Goal: Task Accomplishment & Management: Manage account settings

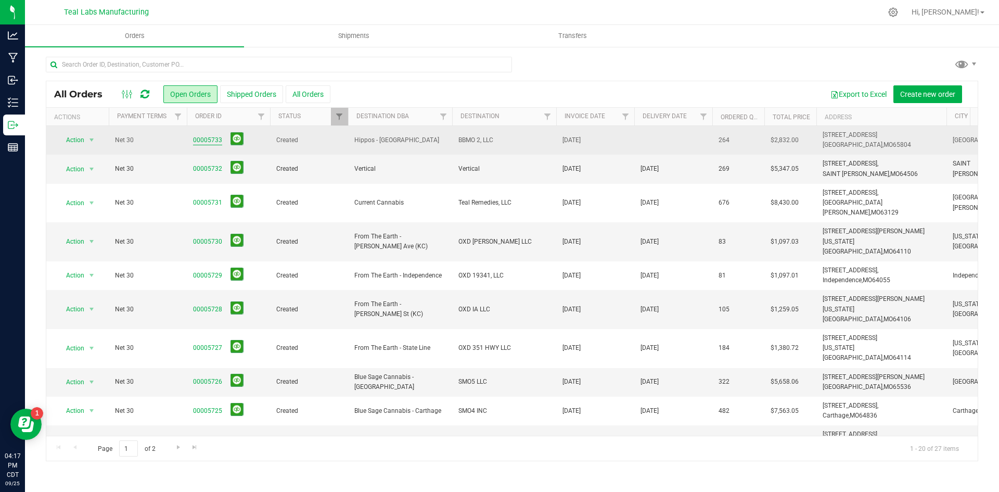
click at [213, 138] on link "00005733" at bounding box center [207, 140] width 29 height 10
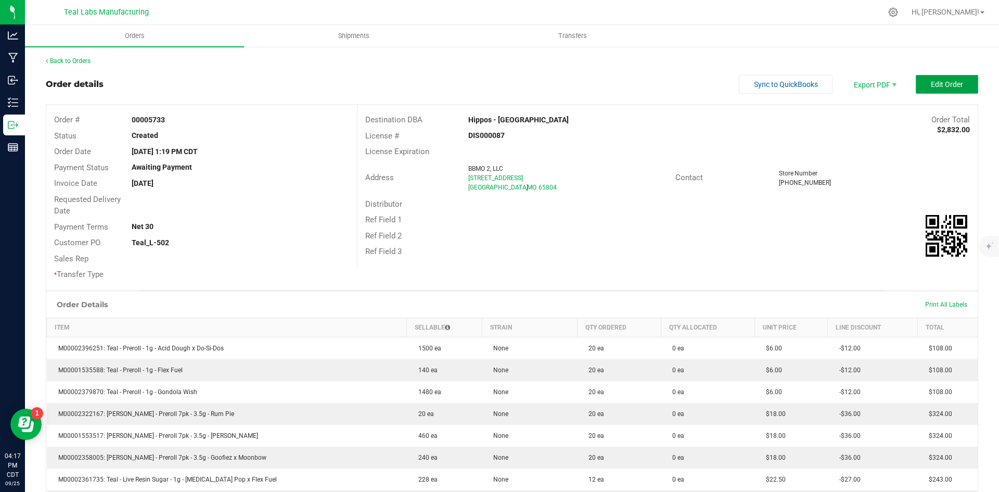
click at [945, 79] on button "Edit Order" at bounding box center [947, 84] width 62 height 19
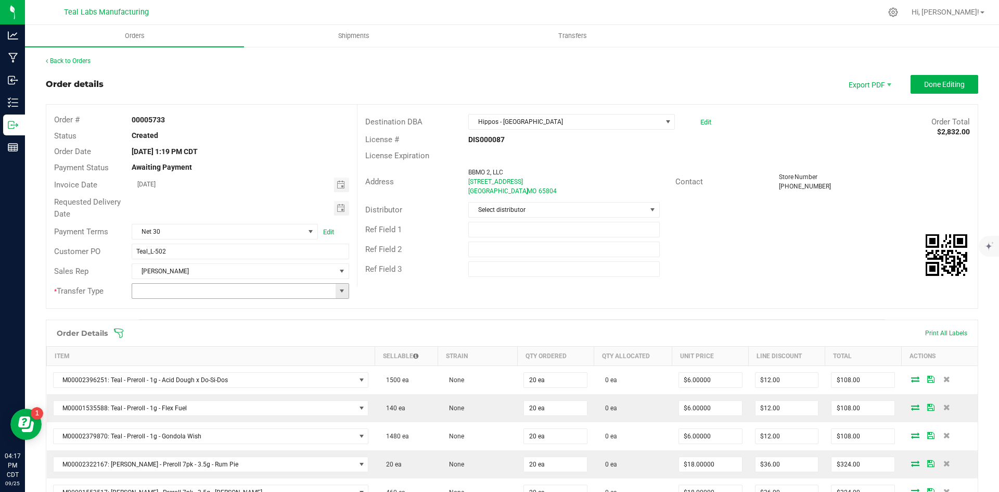
click at [339, 293] on span at bounding box center [342, 291] width 8 height 8
click at [309, 352] on li "Unaffiliated Transfer" at bounding box center [239, 345] width 214 height 18
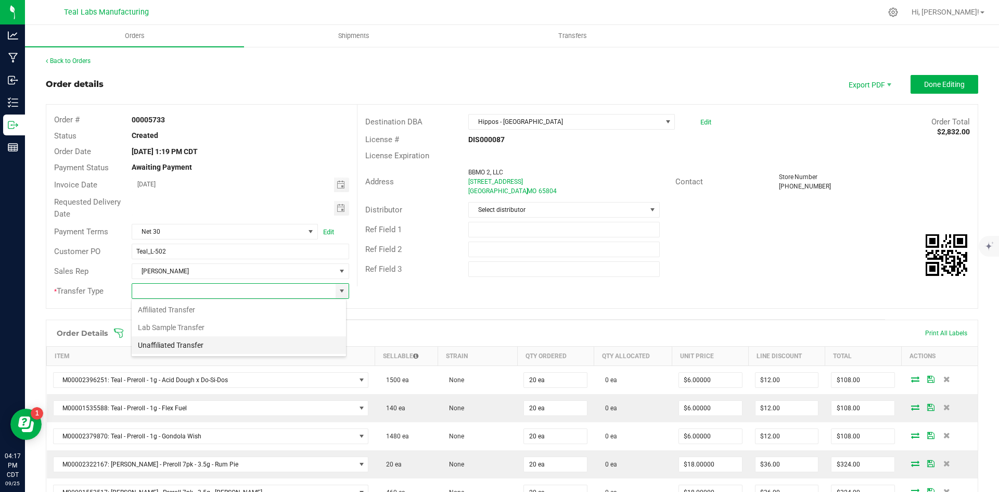
type input "Unaffiliated Transfer"
click at [764, 277] on div "Ref Field 3" at bounding box center [668, 269] width 620 height 20
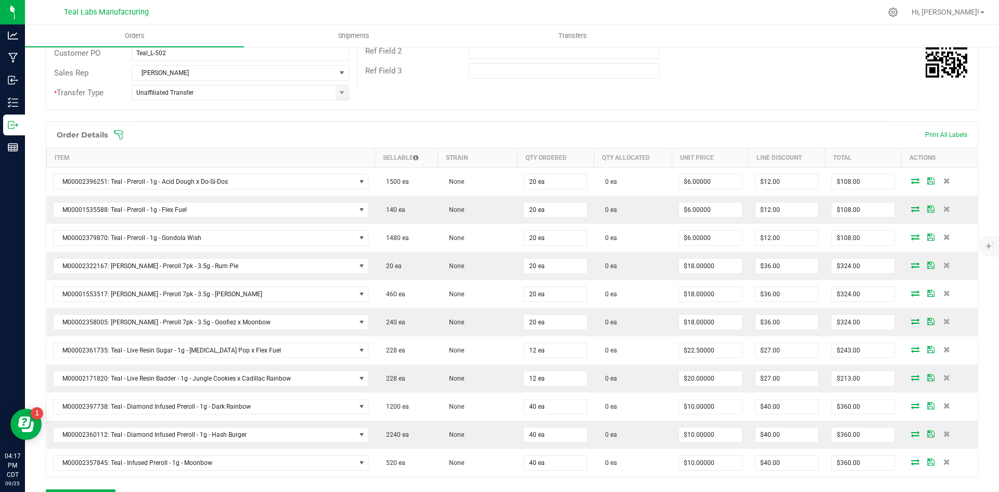
scroll to position [260, 0]
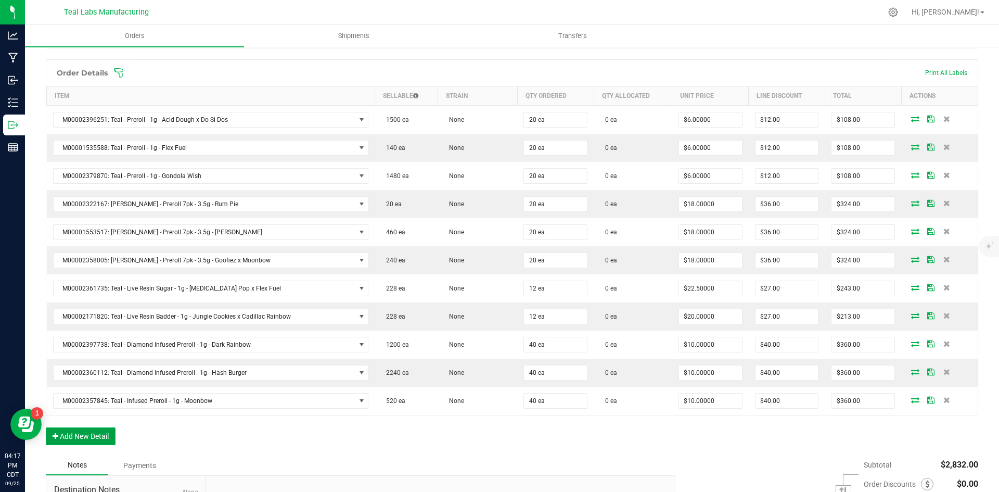
click at [109, 433] on button "Add New Detail" at bounding box center [81, 436] width 70 height 18
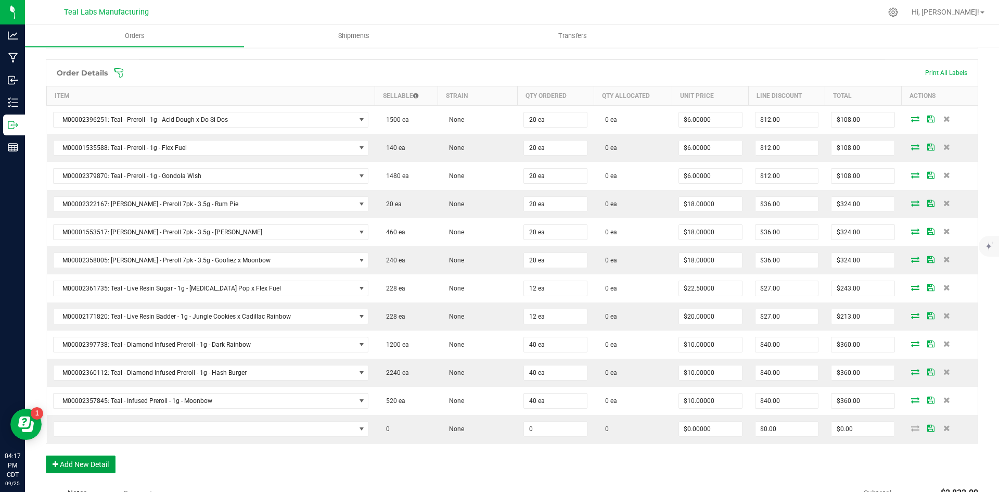
click at [102, 462] on button "Add New Detail" at bounding box center [81, 464] width 70 height 18
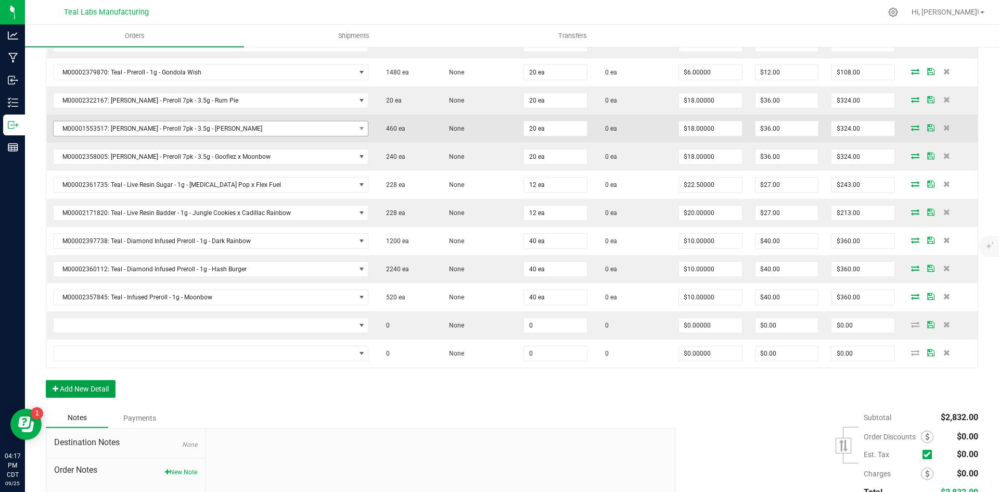
scroll to position [364, 0]
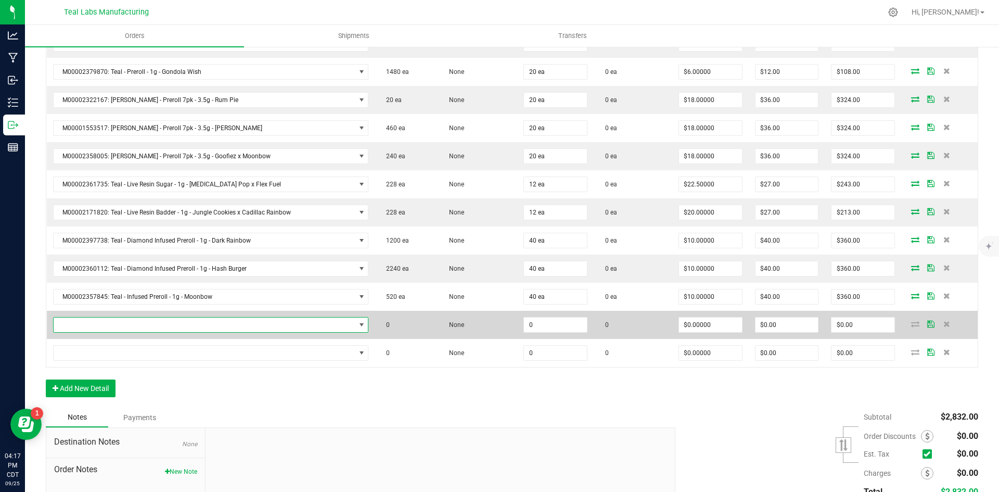
click at [140, 328] on span "NO DATA FOUND" at bounding box center [205, 325] width 302 height 15
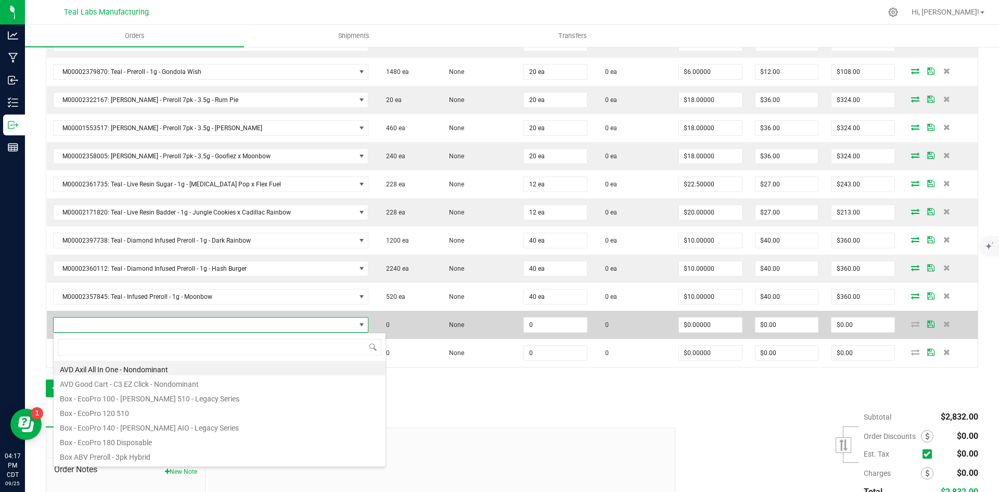
scroll to position [16, 308]
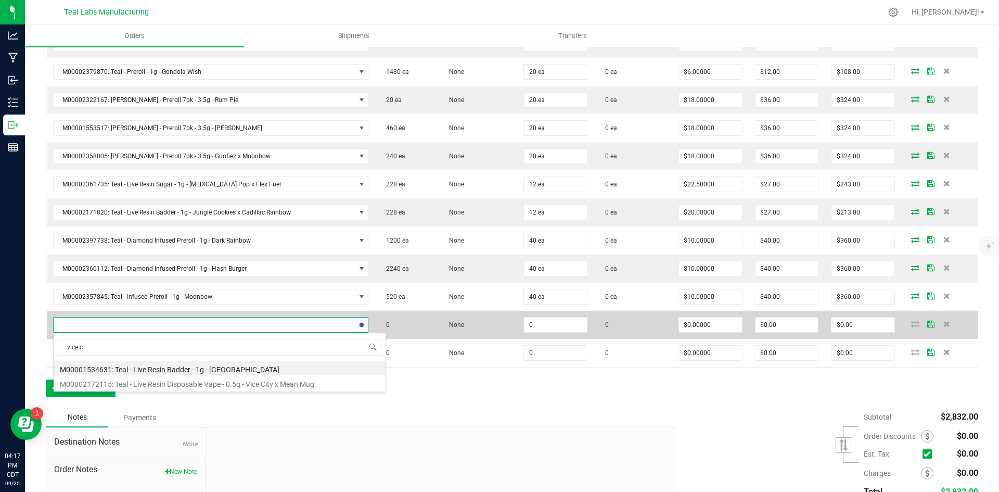
type input "vice ci"
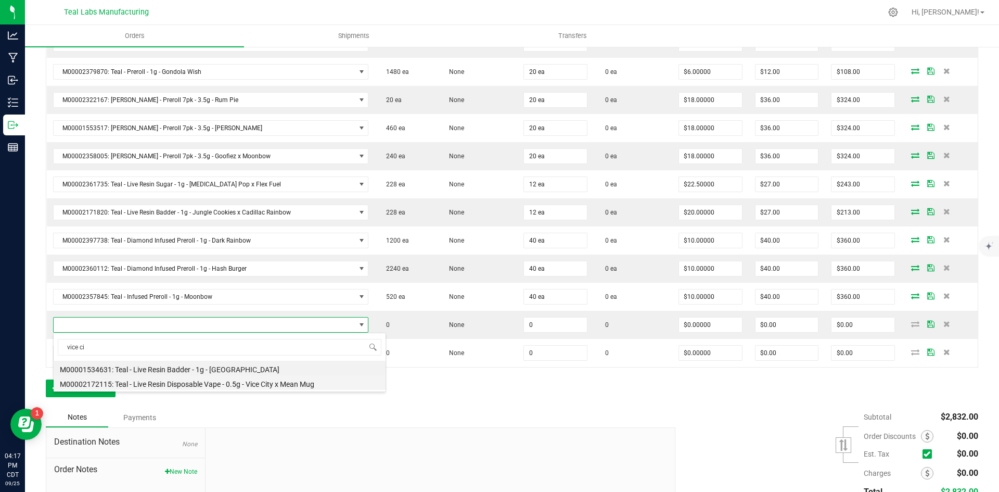
click at [280, 387] on li "M00002172115: Teal - Live Resin Disposable Vape - 0.5g - Vice City x Mean Mug" at bounding box center [220, 382] width 332 height 15
type input "0 ea"
type input "$22.50000"
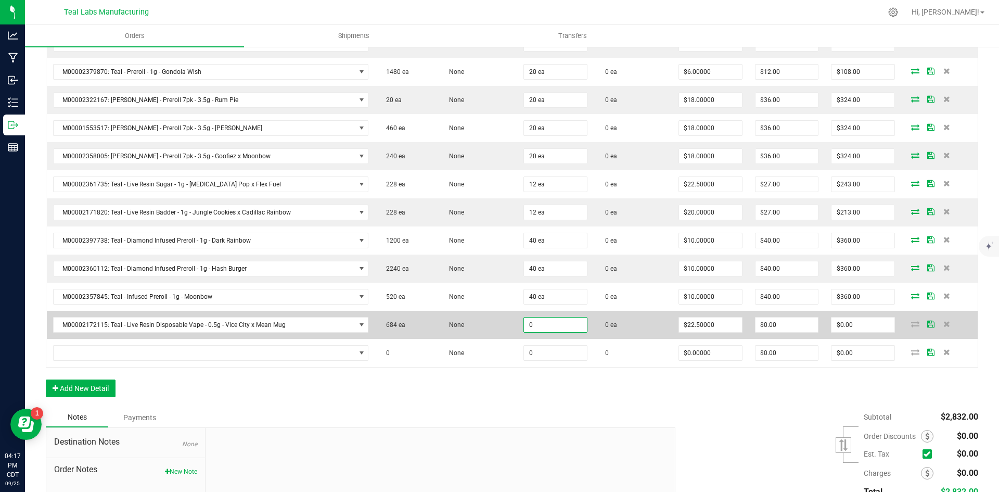
click at [551, 330] on input "0" at bounding box center [555, 325] width 63 height 15
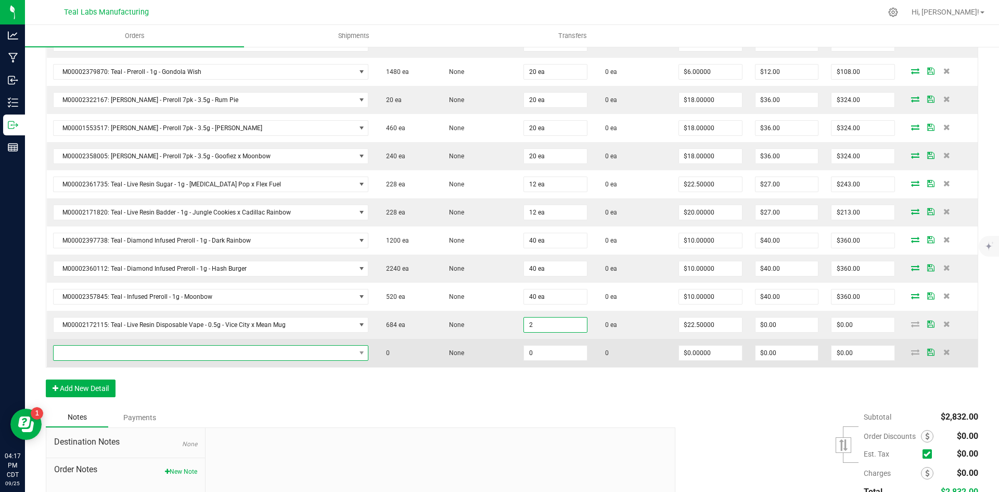
type input "2 ea"
type input "$45.00"
click at [314, 351] on span "NO DATA FOUND" at bounding box center [205, 353] width 302 height 15
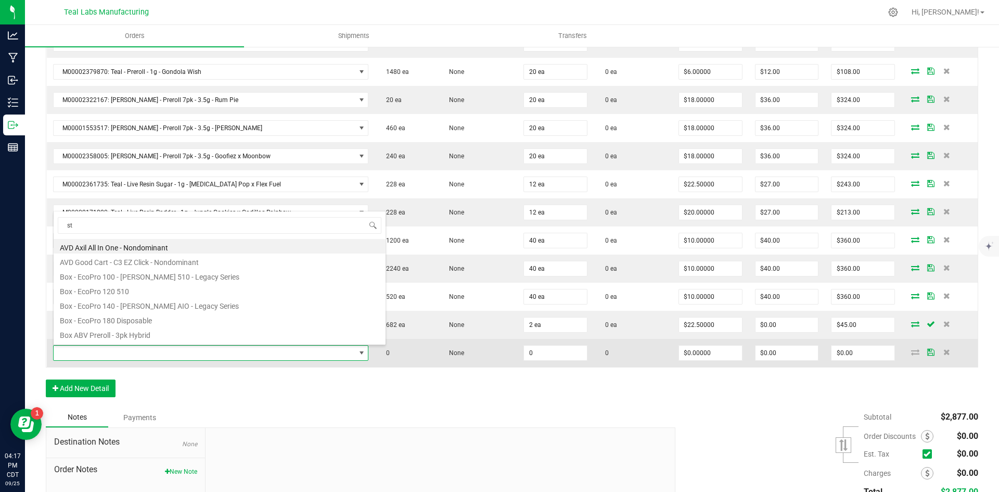
type input "sti"
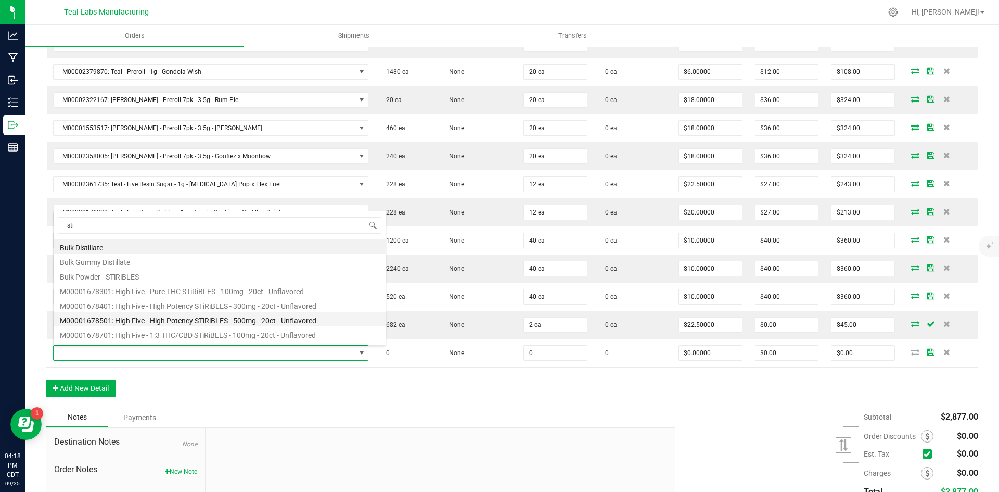
click at [309, 321] on li "M00001678501: High Five - High Potency STiRiBLES - 500mg - 20ct - Unflavored" at bounding box center [220, 319] width 332 height 15
type input "0 ea"
type input "$27.50000"
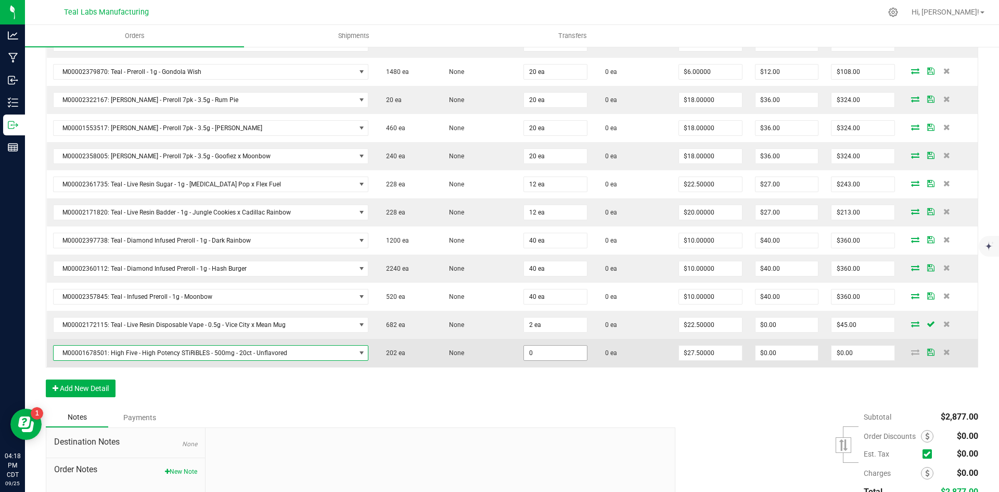
click at [555, 354] on input "0" at bounding box center [555, 353] width 63 height 15
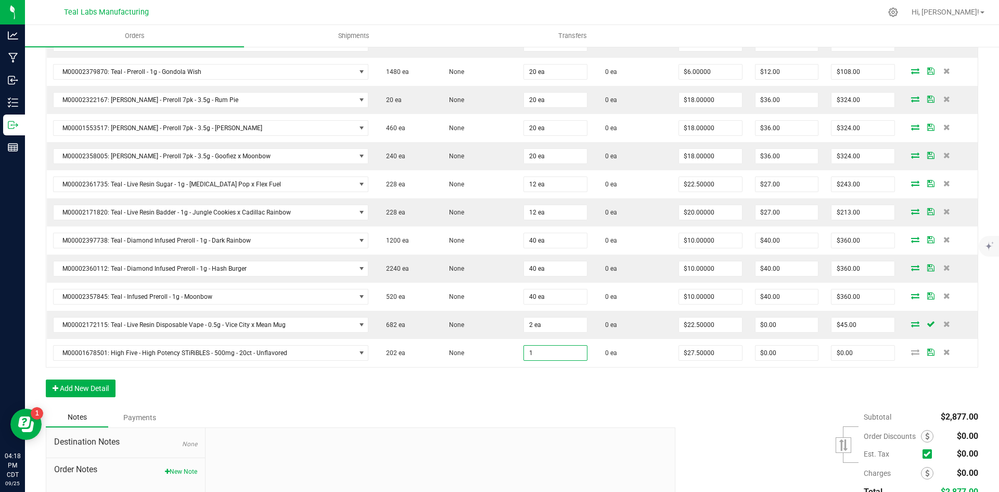
type input "1 ea"
type input "$27.50"
click at [765, 397] on div "Order Details Print All Labels Item Sellable Strain Qty Ordered Qty Allocated U…" at bounding box center [512, 181] width 933 height 452
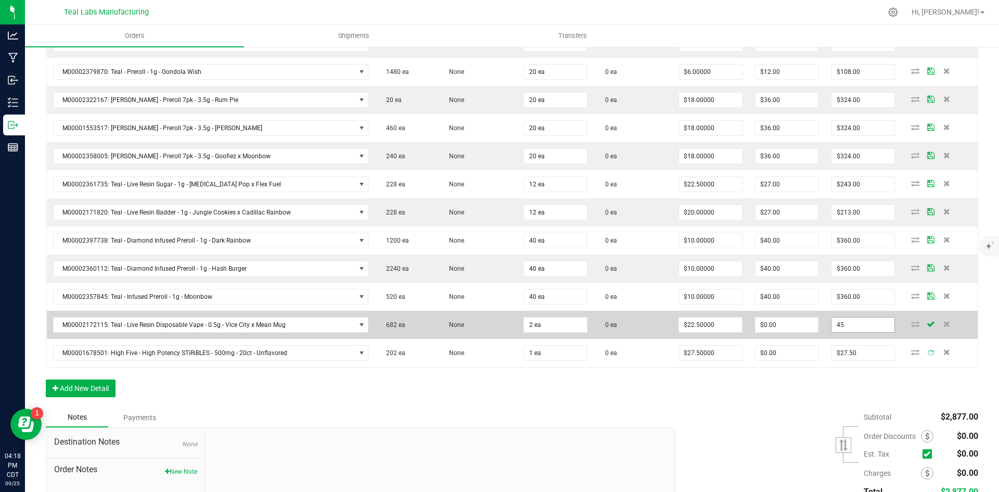
click at [858, 319] on input "45" at bounding box center [863, 325] width 63 height 15
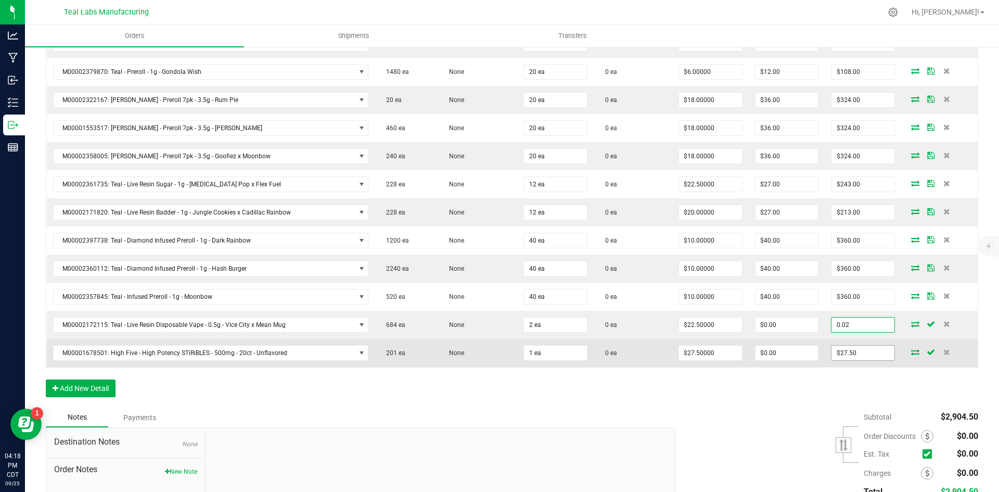
type input "0.02"
type input "$0.01000"
type input "$0.02"
click at [863, 357] on input "27.5" at bounding box center [863, 353] width 63 height 15
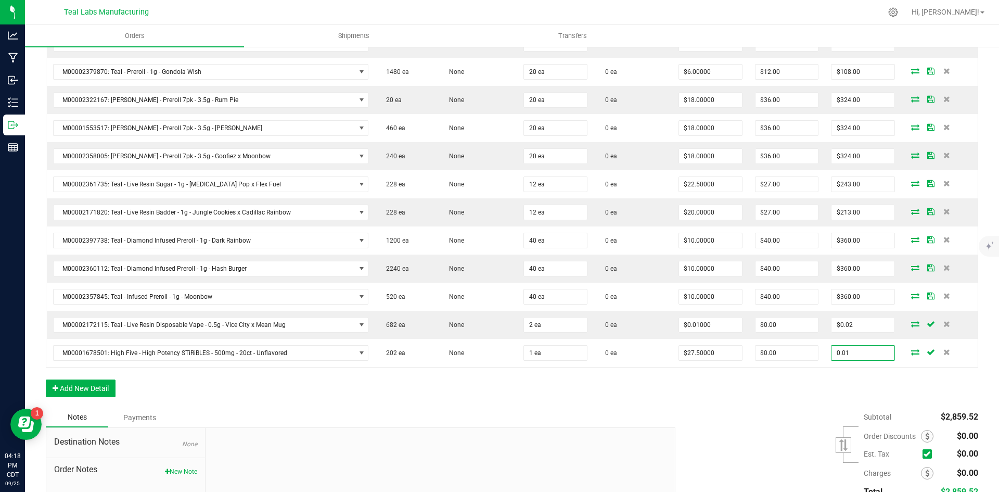
type input "0.01"
type input "$0.01000"
type input "$0.01"
click at [708, 443] on div "Subtotal $2,859.52 Est. Tax" at bounding box center [823, 474] width 311 height 132
click at [921, 440] on span at bounding box center [927, 436] width 12 height 12
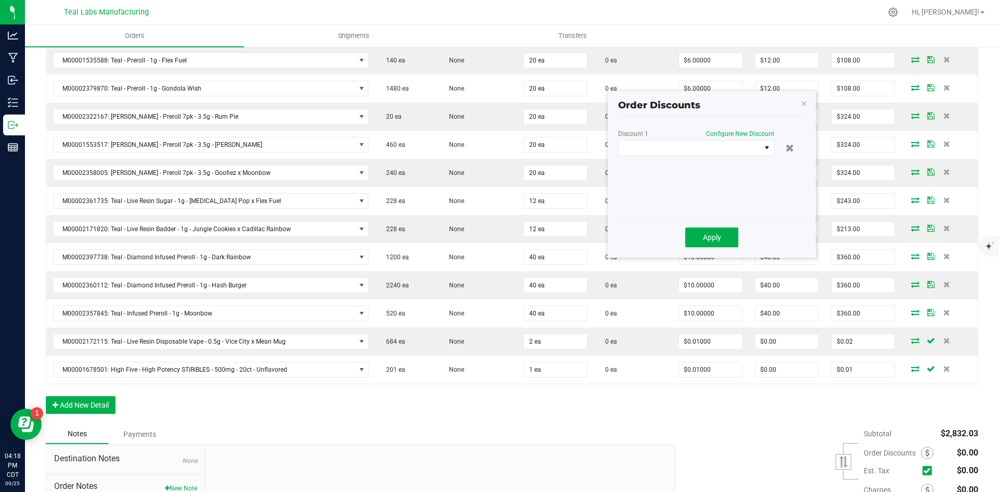
scroll to position [347, 0]
click at [672, 147] on span at bounding box center [690, 149] width 142 height 15
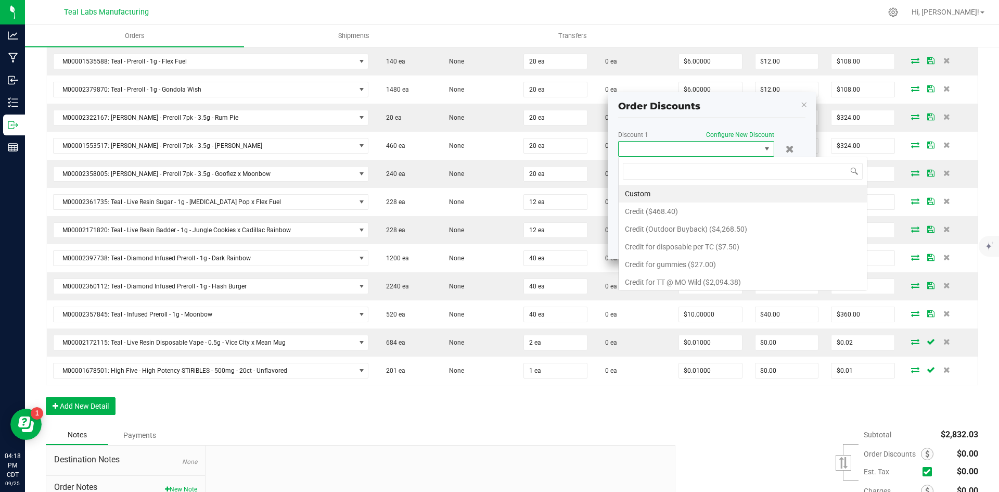
scroll to position [16, 156]
click at [668, 192] on li "Custom" at bounding box center [743, 194] width 248 height 18
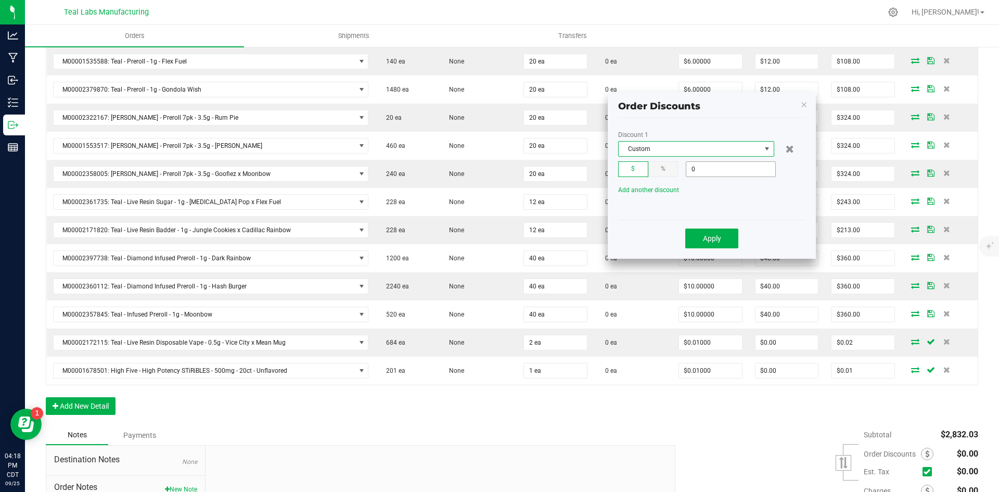
click at [720, 164] on input "0" at bounding box center [731, 169] width 89 height 15
type input "$863.53"
click at [700, 245] on button "Apply" at bounding box center [712, 239] width 53 height 20
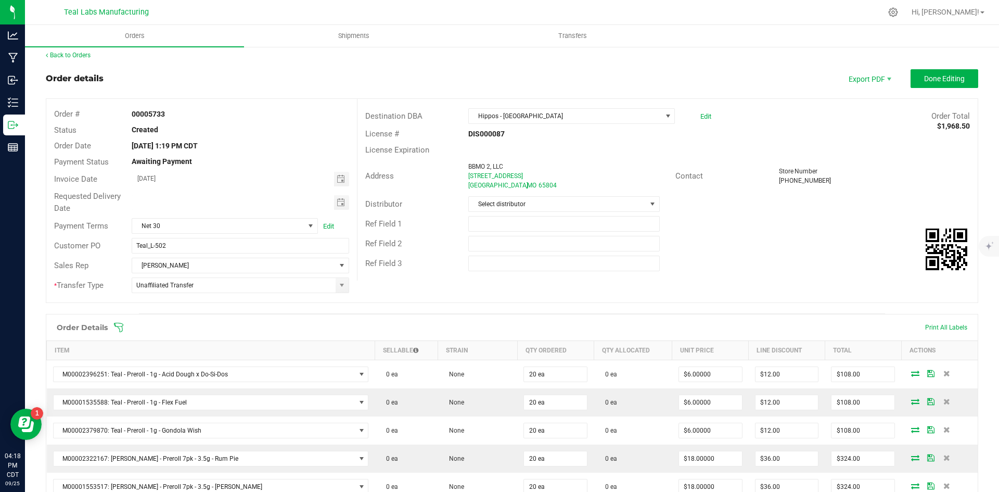
scroll to position [0, 0]
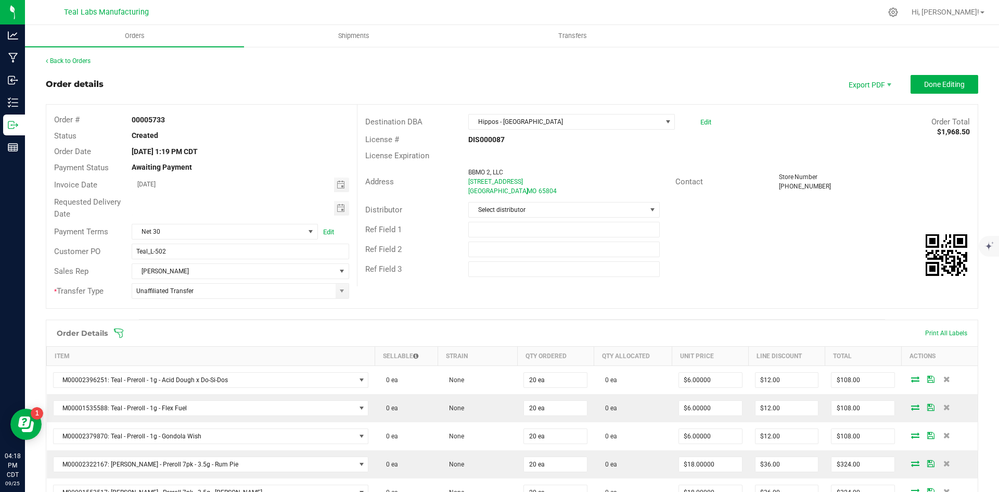
click at [855, 179] on div "Store Number" at bounding box center [874, 176] width 191 height 9
click at [914, 84] on button "Done Editing" at bounding box center [945, 84] width 68 height 19
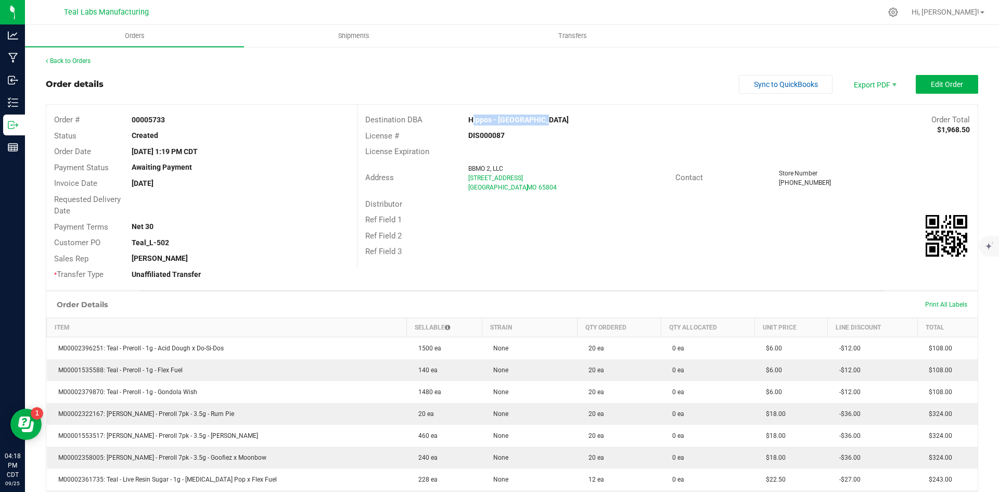
drag, startPoint x: 546, startPoint y: 121, endPoint x: 466, endPoint y: 119, distance: 79.7
click at [466, 119] on div "Hippos - Springfield" at bounding box center [590, 120] width 259 height 11
copy strong "Hippos - Springfield"
click at [873, 113] on span "Invoice PDF" at bounding box center [868, 116] width 65 height 15
click at [790, 83] on span "Sync to QuickBooks" at bounding box center [786, 84] width 64 height 8
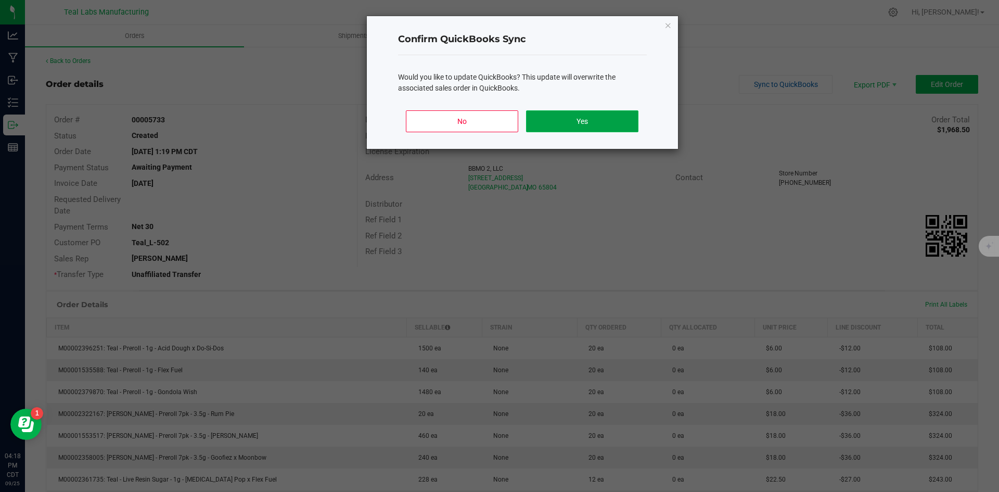
click at [612, 112] on button "Yes" at bounding box center [582, 121] width 112 height 22
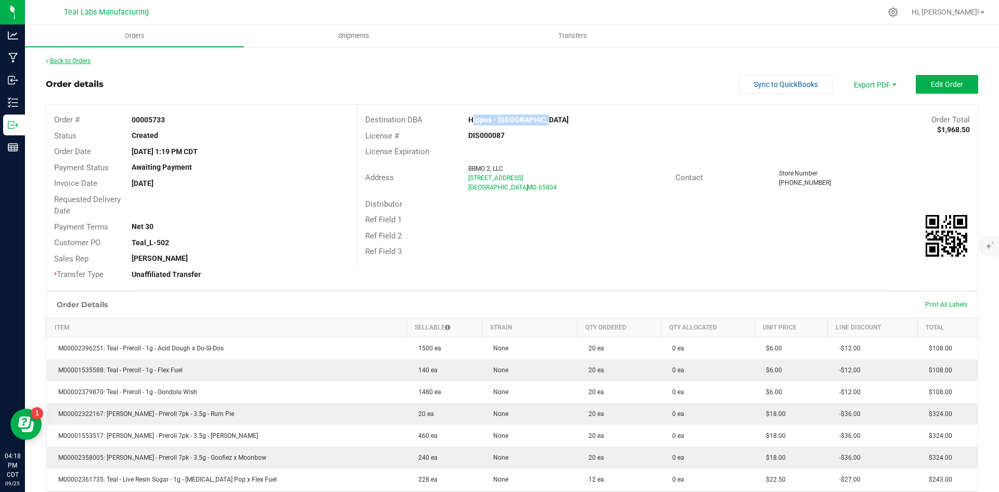
click at [82, 61] on link "Back to Orders" at bounding box center [68, 60] width 45 height 7
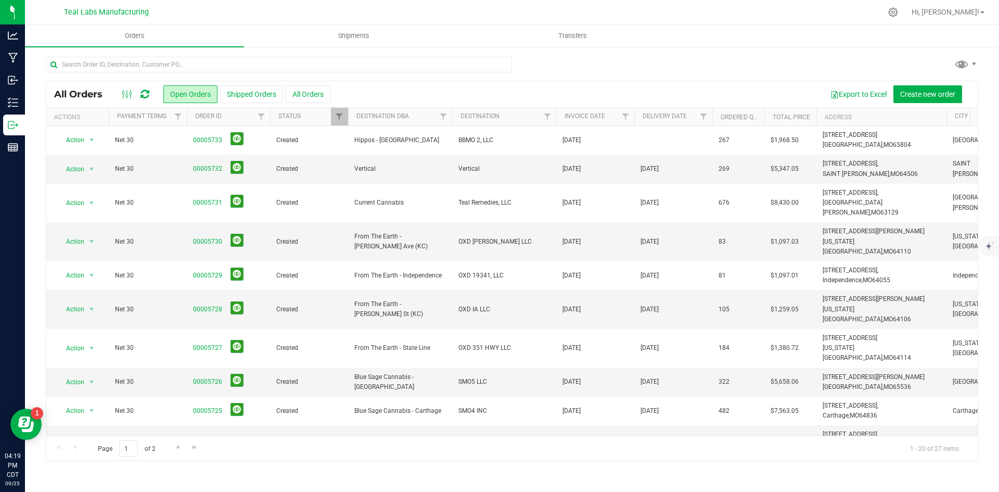
drag, startPoint x: 576, startPoint y: 61, endPoint x: 526, endPoint y: 59, distance: 49.5
click at [576, 61] on div at bounding box center [512, 69] width 933 height 24
drag, startPoint x: 643, startPoint y: 64, endPoint x: 590, endPoint y: 67, distance: 53.2
click at [643, 64] on div at bounding box center [512, 69] width 933 height 24
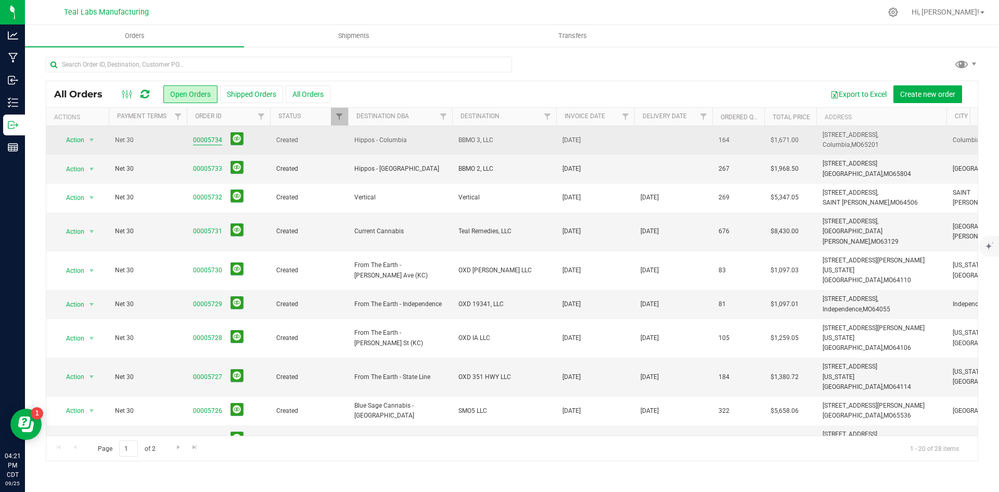
click at [209, 139] on link "00005734" at bounding box center [207, 140] width 29 height 10
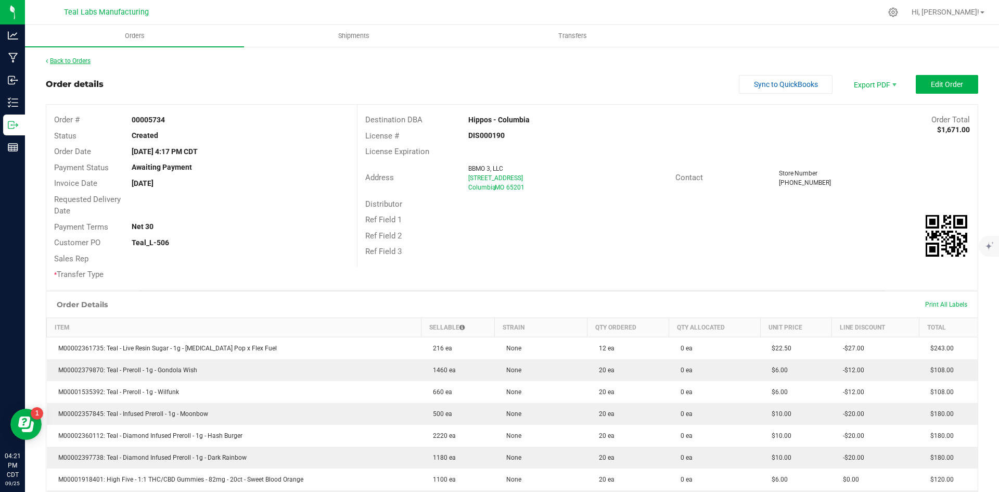
click at [64, 60] on link "Back to Orders" at bounding box center [68, 60] width 45 height 7
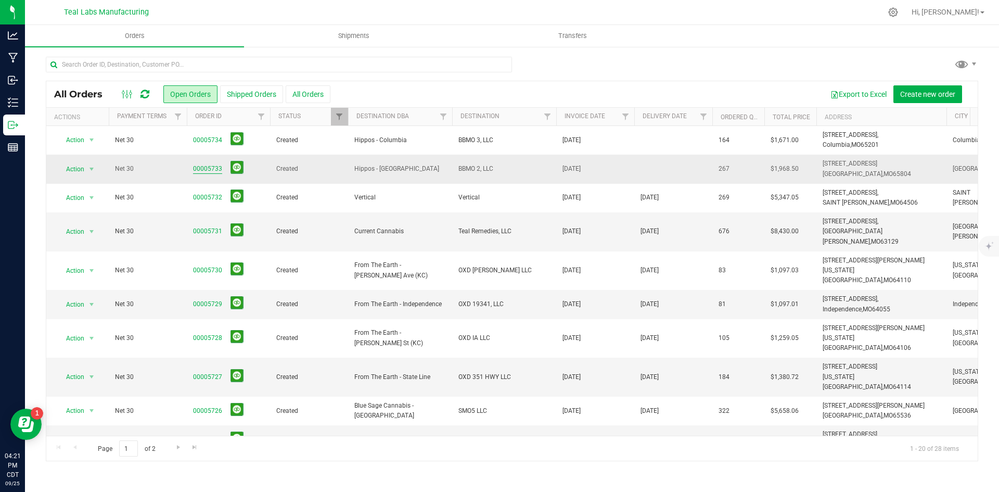
click at [202, 167] on link "00005733" at bounding box center [207, 169] width 29 height 10
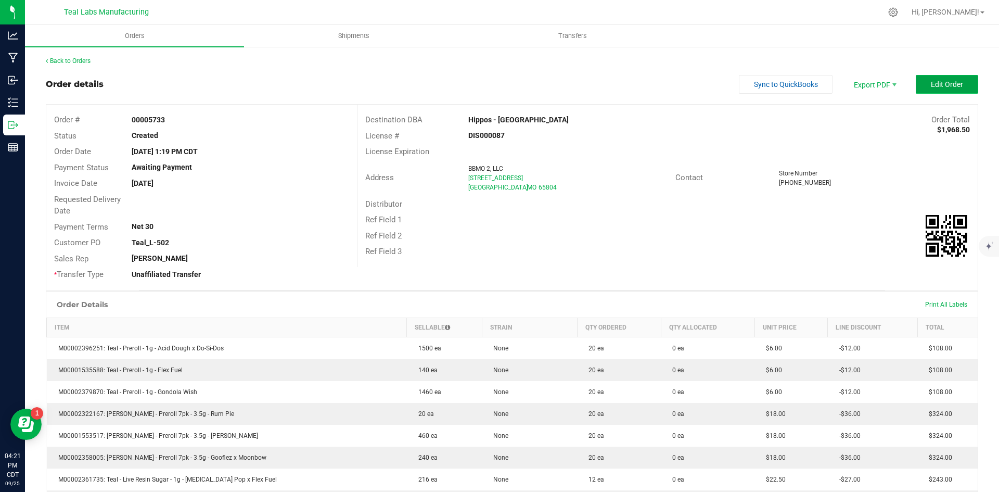
click at [957, 79] on button "Edit Order" at bounding box center [947, 84] width 62 height 19
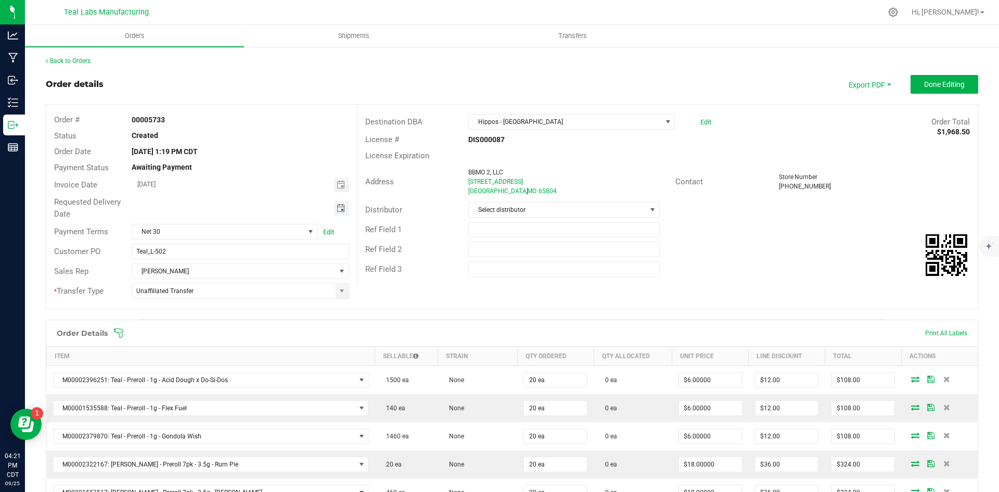
drag, startPoint x: 340, startPoint y: 202, endPoint x: 338, endPoint y: 209, distance: 7.7
click at [340, 202] on span "Toggle calendar" at bounding box center [341, 208] width 15 height 15
click at [150, 301] on span "Oct" at bounding box center [147, 302] width 9 height 7
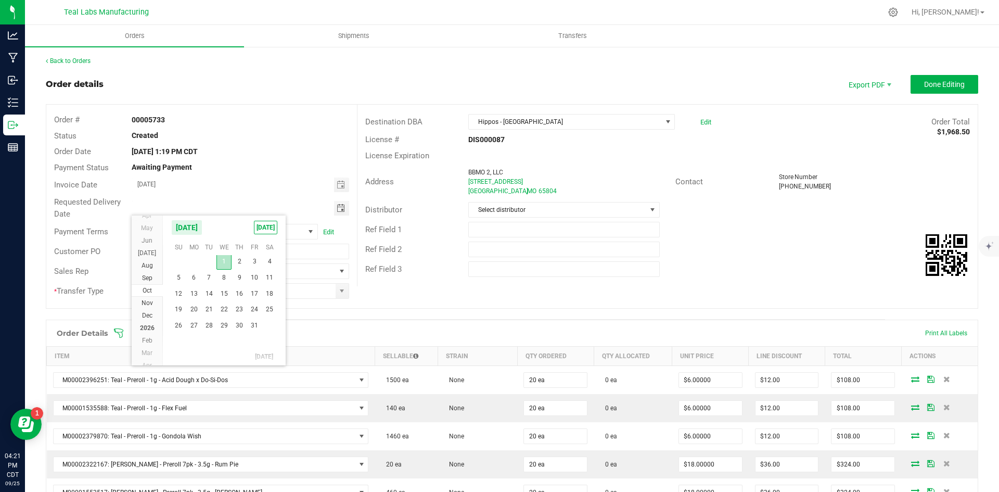
click at [225, 265] on span "1" at bounding box center [224, 262] width 15 height 16
type input "10/01/2025"
click at [785, 248] on div "Ref Field 2" at bounding box center [668, 249] width 620 height 20
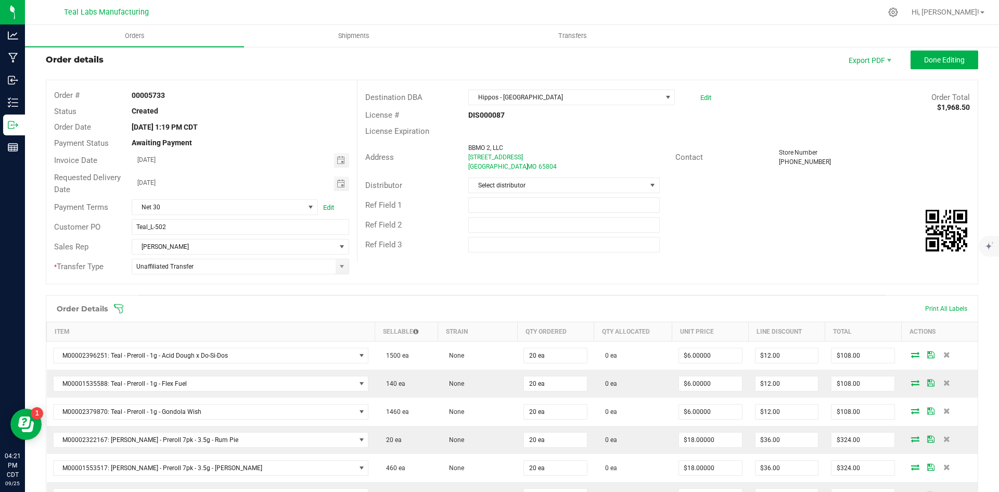
scroll to position [0, 0]
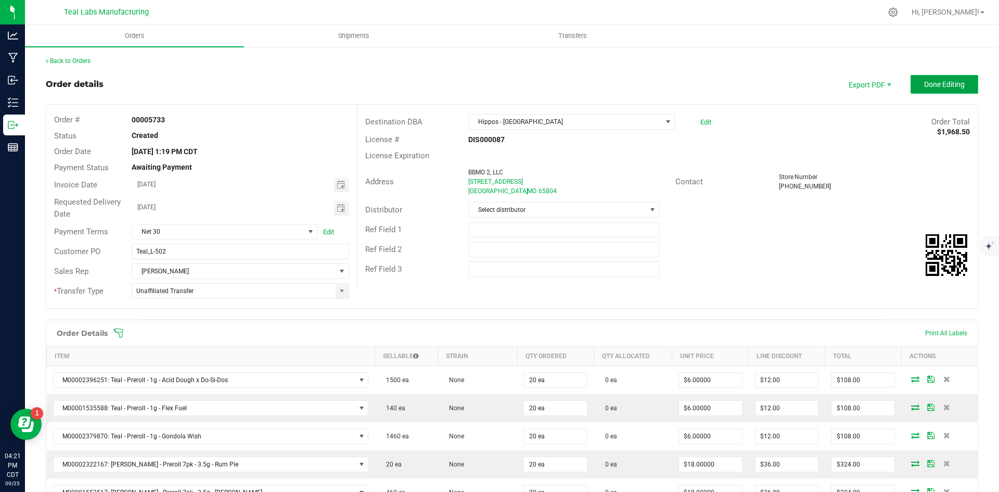
click at [927, 85] on span "Done Editing" at bounding box center [944, 84] width 41 height 8
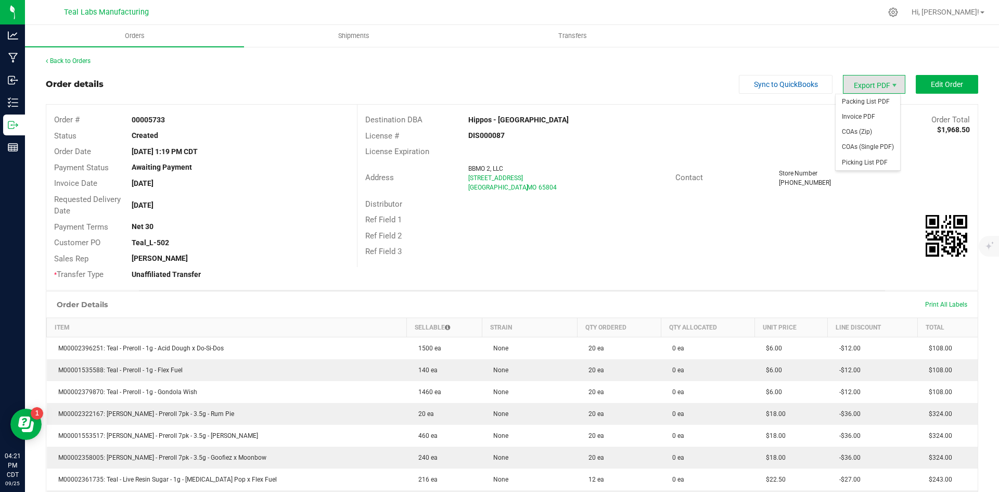
click at [847, 88] on span "Export PDF" at bounding box center [874, 84] width 62 height 19
click at [845, 111] on span "Invoice PDF" at bounding box center [868, 116] width 65 height 15
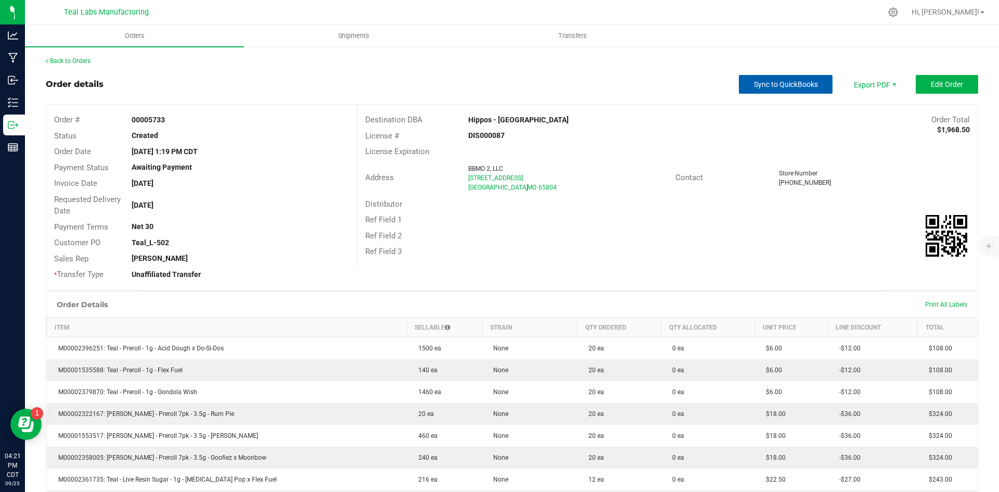
click at [779, 88] on span "Sync to QuickBooks" at bounding box center [786, 84] width 64 height 8
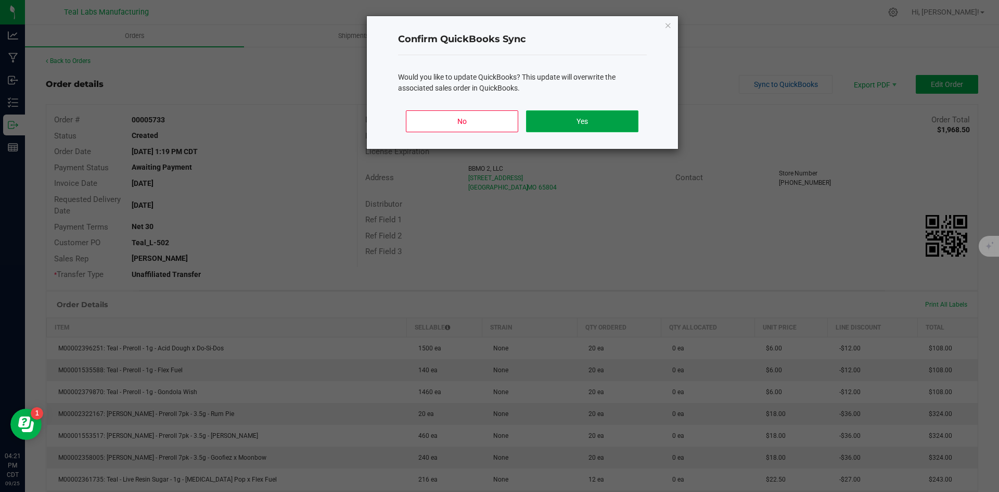
click at [616, 121] on button "Yes" at bounding box center [582, 121] width 112 height 22
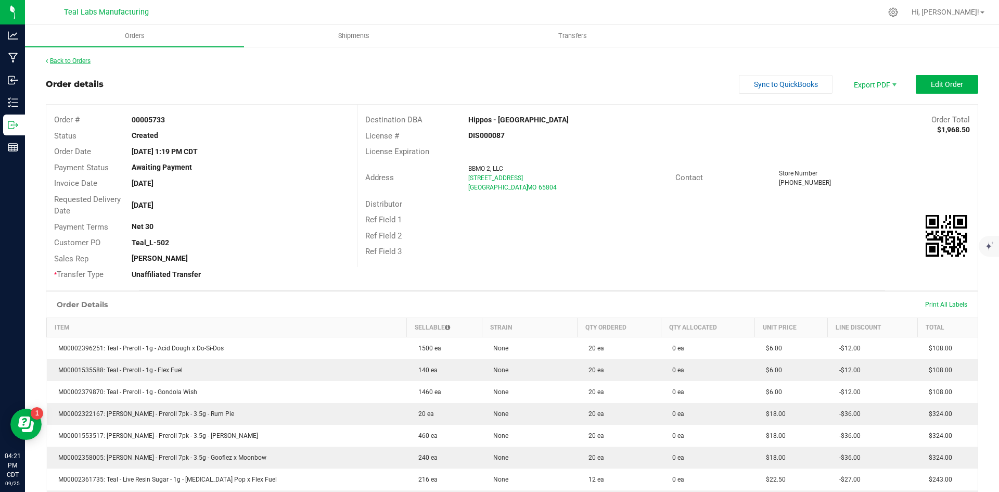
click at [86, 58] on link "Back to Orders" at bounding box center [68, 60] width 45 height 7
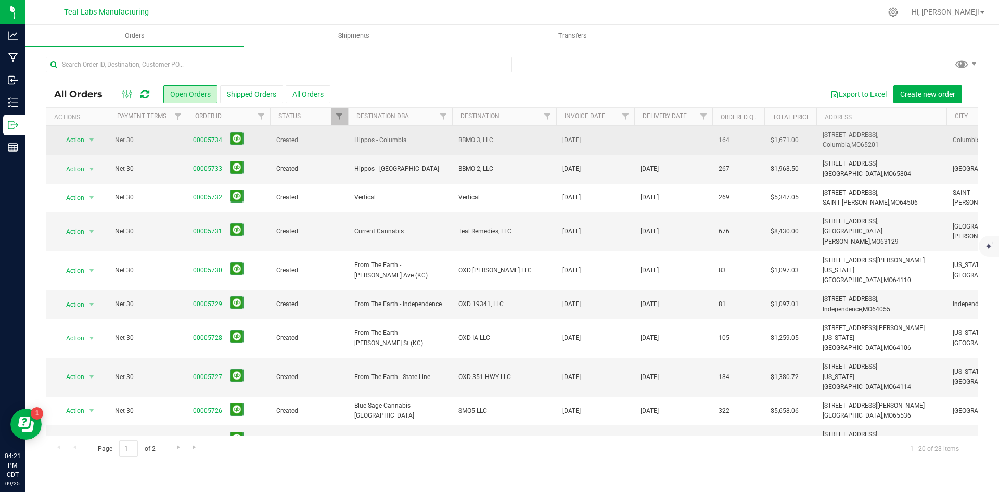
click at [210, 140] on link "00005734" at bounding box center [207, 140] width 29 height 10
click at [210, 140] on div "Orders Shipments Transfers All Orders Open Orders Shipped Orders" at bounding box center [512, 258] width 974 height 467
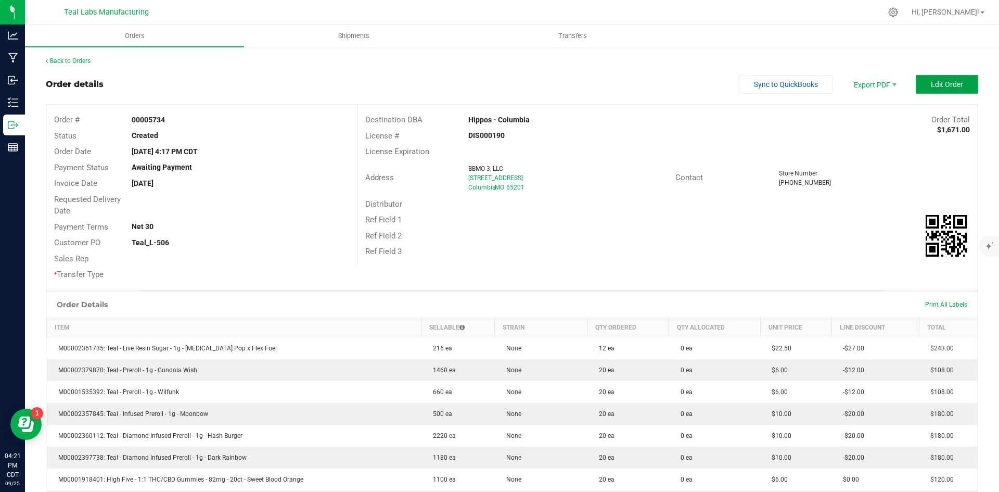
click at [931, 83] on span "Edit Order" at bounding box center [947, 84] width 32 height 8
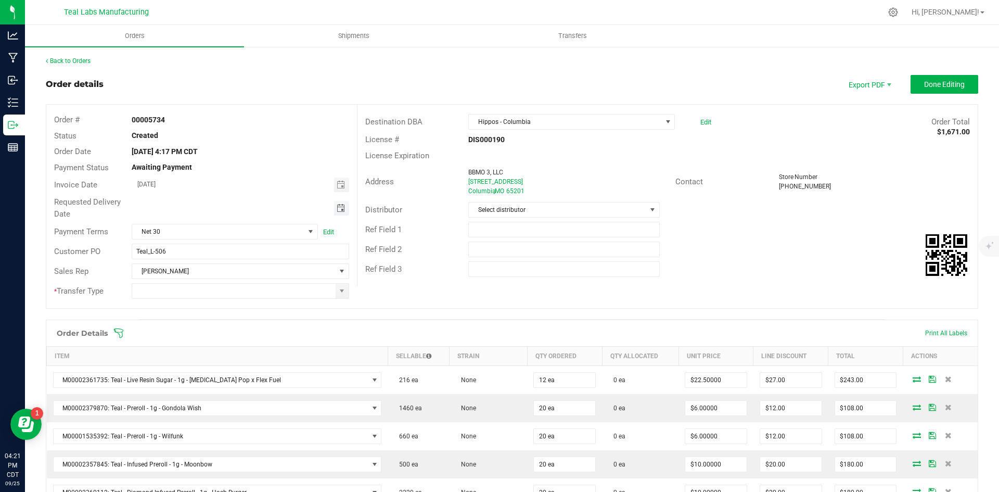
click at [337, 207] on span "Toggle calendar" at bounding box center [341, 208] width 8 height 8
click at [202, 324] on span "30" at bounding box center [208, 327] width 15 height 16
type input "09/30/2025"
click at [336, 288] on span at bounding box center [342, 291] width 13 height 15
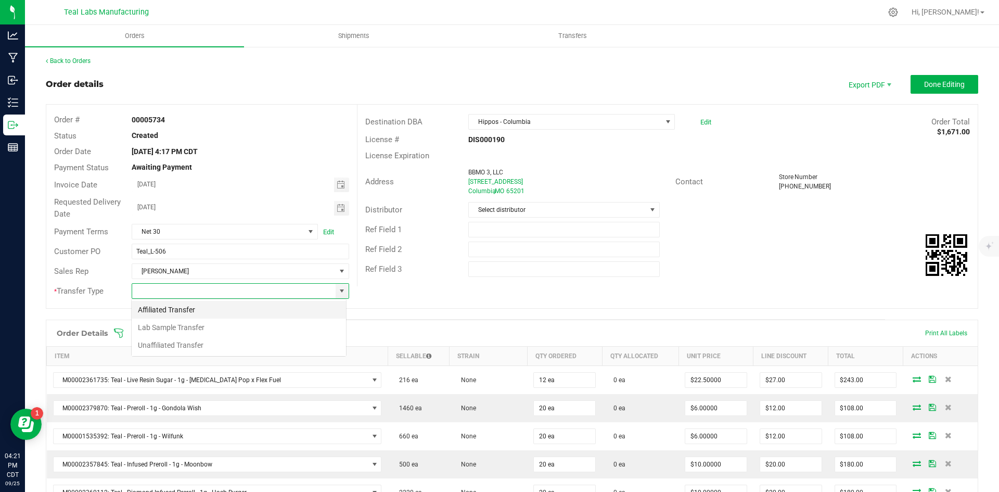
scroll to position [16, 215]
click at [273, 343] on li "Unaffiliated Transfer" at bounding box center [239, 345] width 214 height 18
type input "Unaffiliated Transfer"
click at [721, 250] on div "Ref Field 2" at bounding box center [668, 249] width 620 height 20
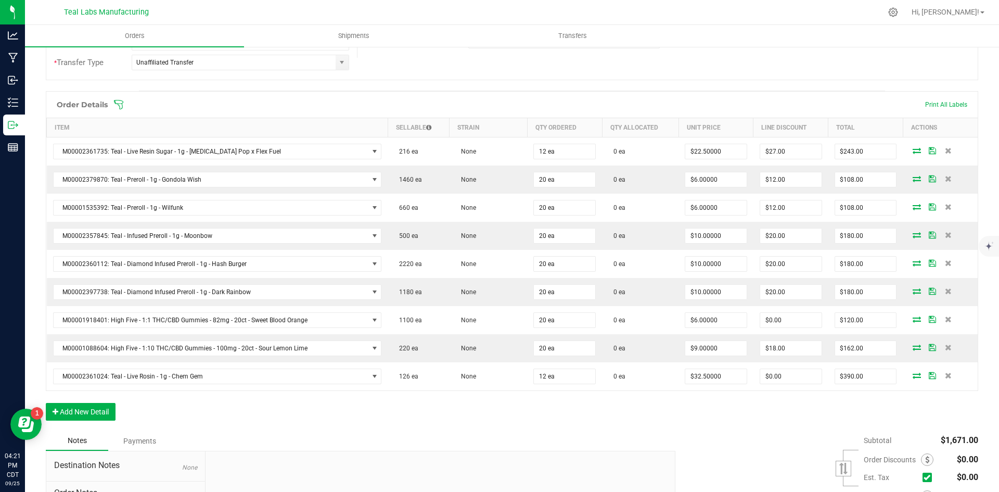
scroll to position [260, 0]
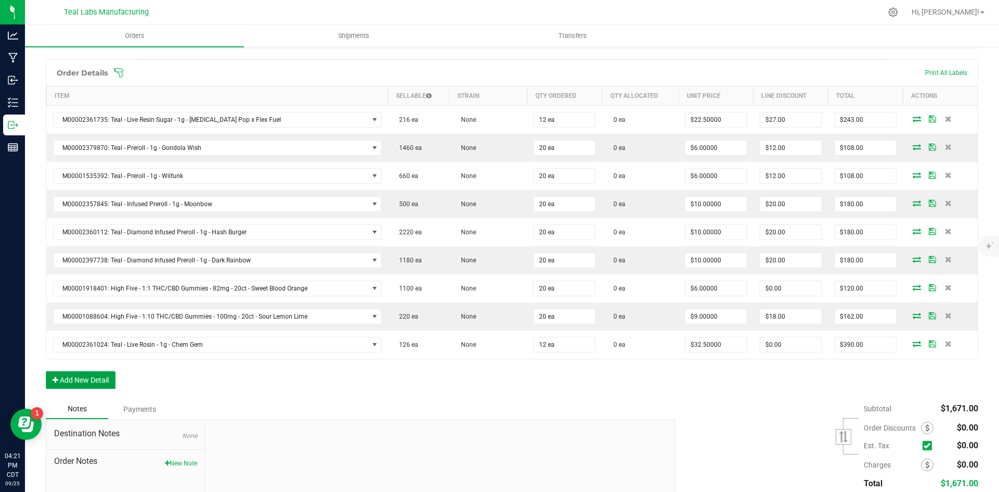
click at [103, 375] on button "Add New Detail" at bounding box center [81, 380] width 70 height 18
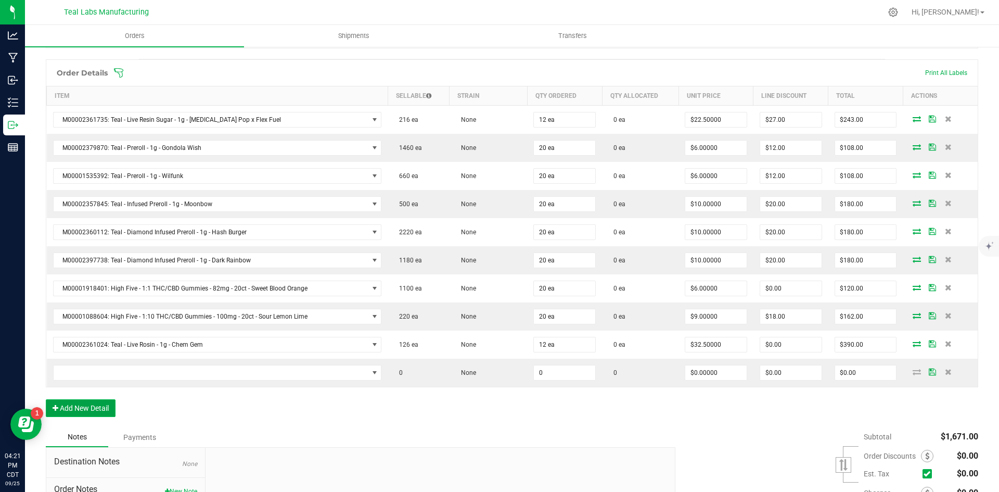
click at [106, 404] on button "Add New Detail" at bounding box center [81, 408] width 70 height 18
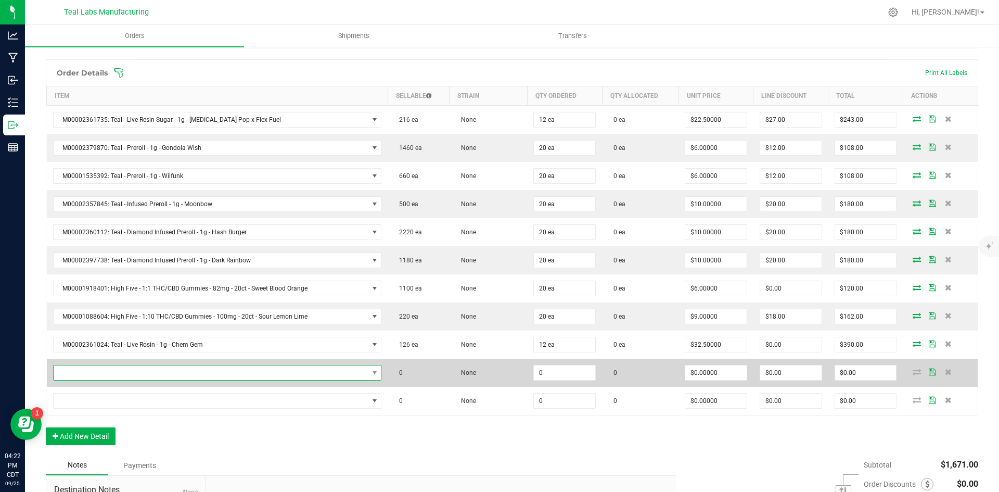
click at [168, 369] on span "NO DATA FOUND" at bounding box center [211, 372] width 315 height 15
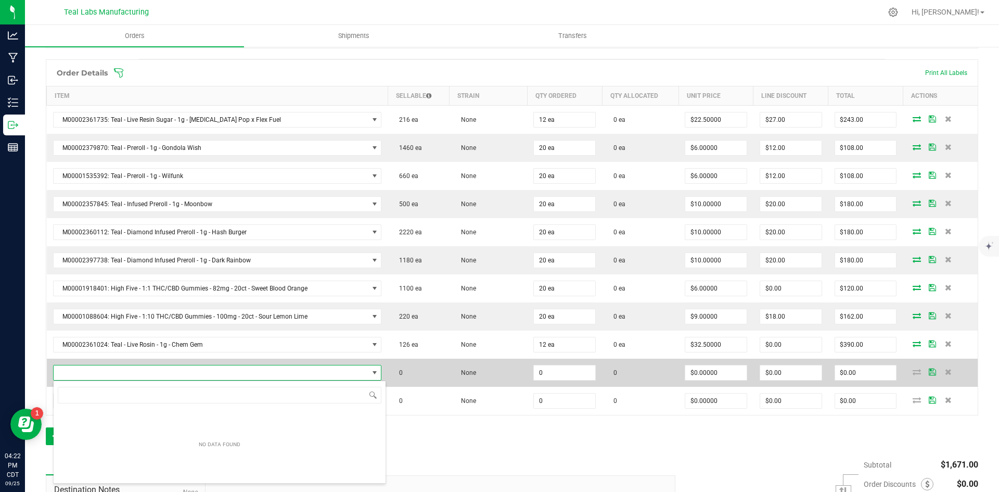
scroll to position [16, 320]
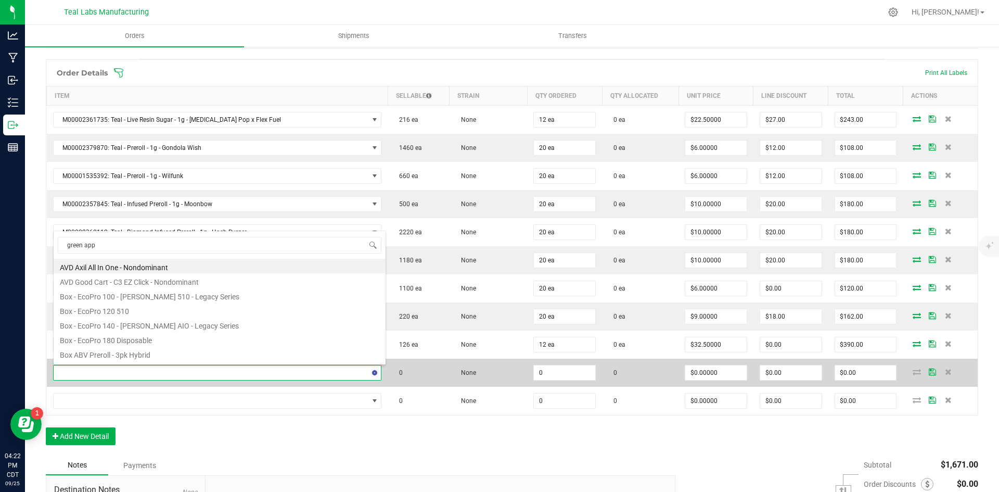
type input "green appl"
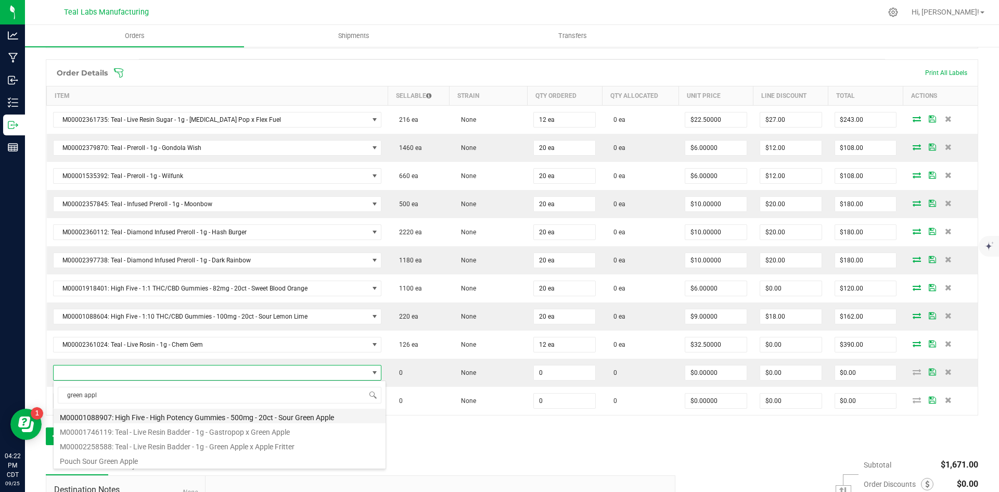
click at [297, 420] on li "M00001088907: High Five - High Potency Gummies - 500mg - 20ct - Sour Green Apple" at bounding box center [220, 416] width 332 height 15
type input "0 ea"
type input "$25.00000"
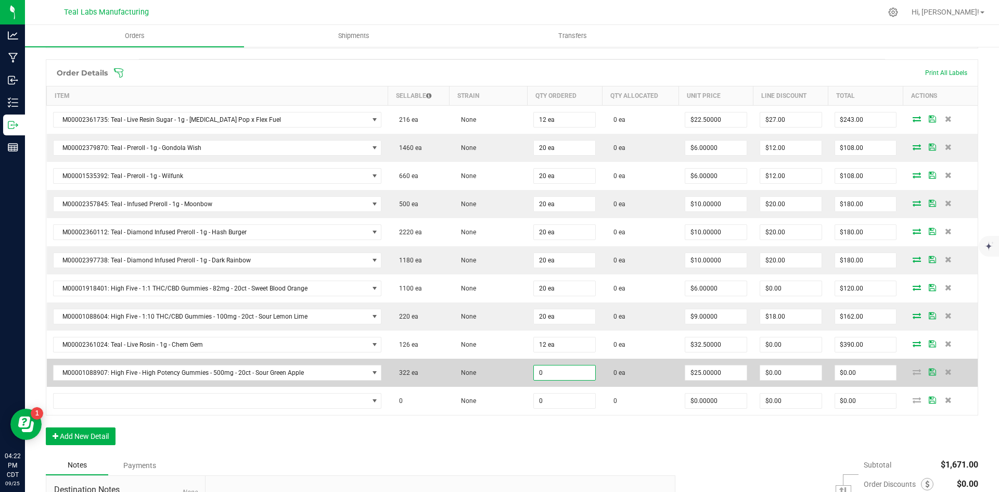
click at [557, 371] on input "0" at bounding box center [564, 372] width 61 height 15
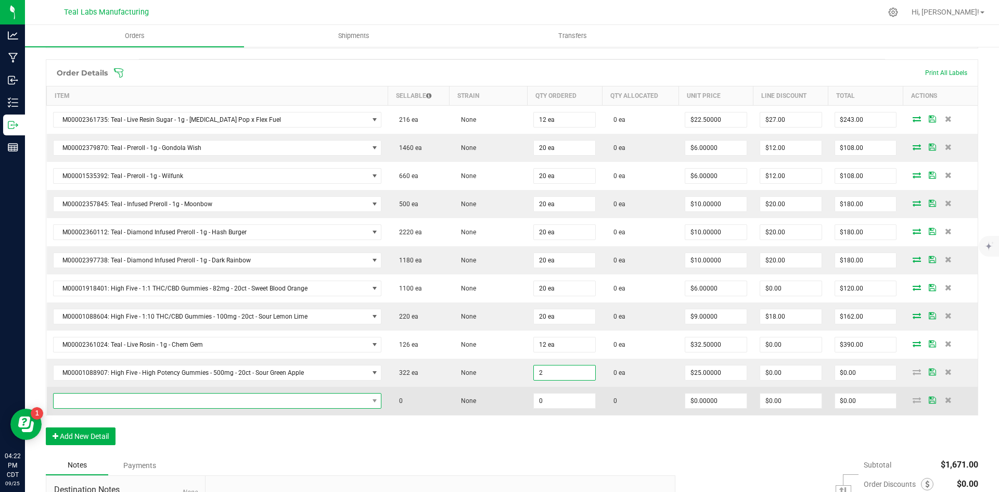
type input "2 ea"
type input "$50.00"
click at [337, 399] on span "NO DATA FOUND" at bounding box center [211, 401] width 315 height 15
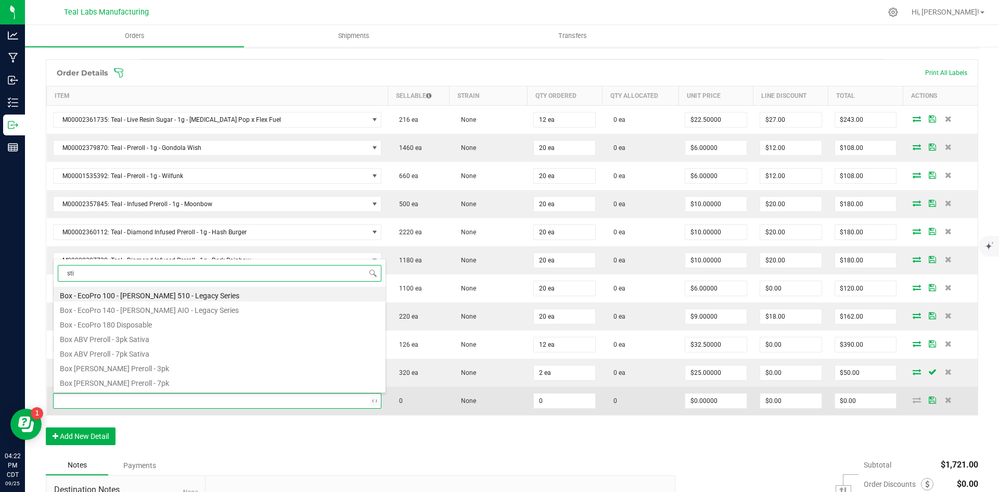
type input "stir"
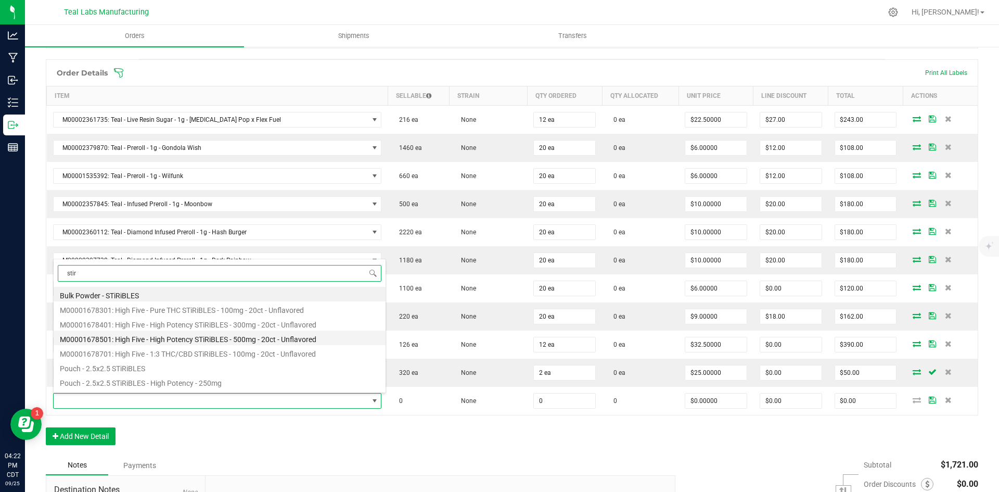
click at [277, 340] on li "M00001678501: High Five - High Potency STiRiBLES - 500mg - 20ct - Unflavored" at bounding box center [220, 338] width 332 height 15
type input "0 ea"
type input "$27.50000"
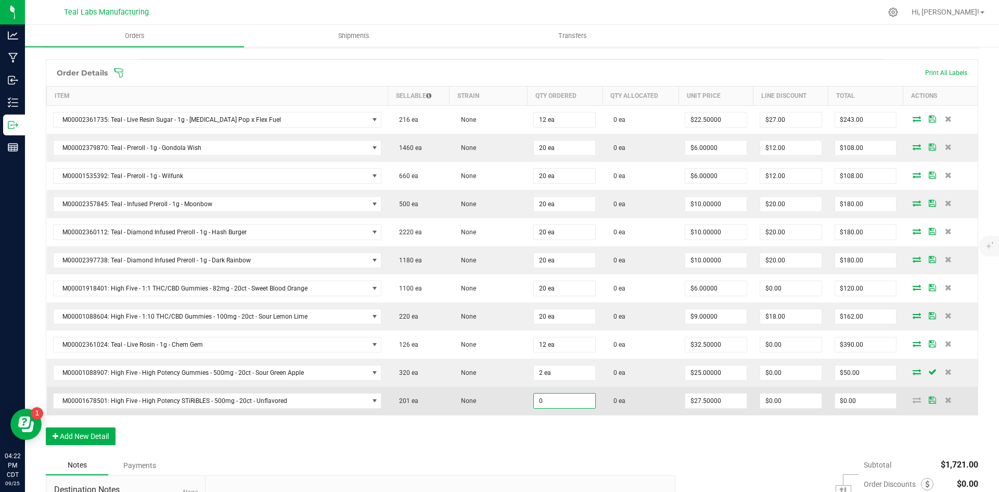
click at [562, 401] on input "0" at bounding box center [564, 401] width 61 height 15
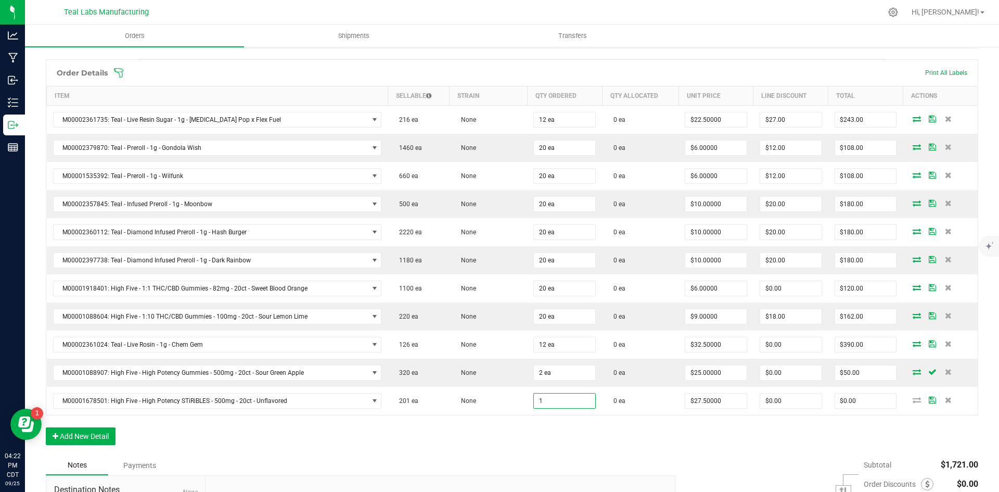
type input "1 ea"
type input "$27.50"
click at [744, 442] on div "Order Details Print All Labels Item Sellable Strain Qty Ordered Qty Allocated U…" at bounding box center [512, 257] width 933 height 396
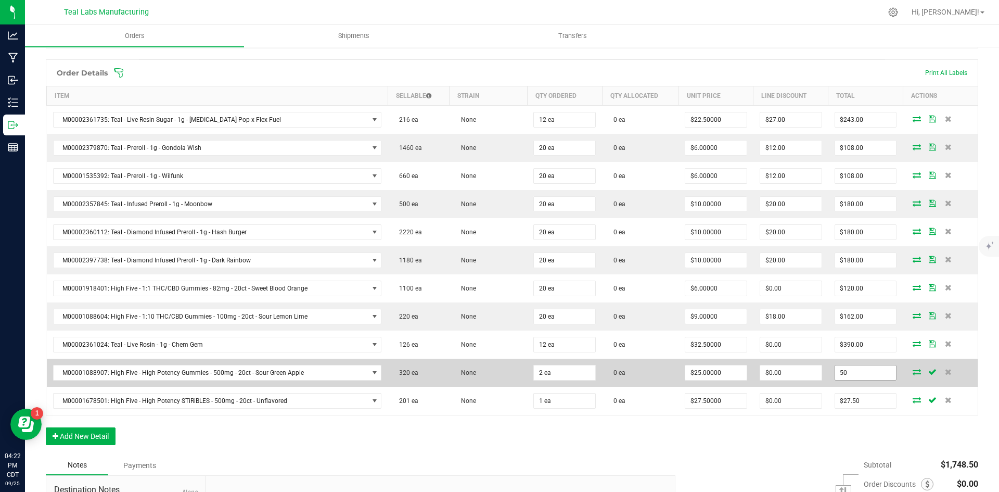
click at [854, 373] on input "50" at bounding box center [865, 372] width 61 height 15
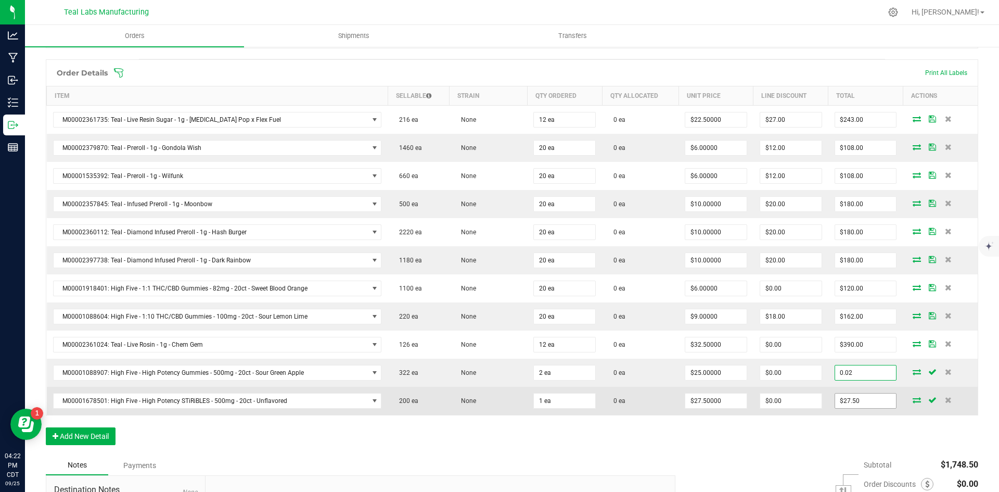
type input "0.02"
type input "$0.01000"
type input "$0.02"
click at [863, 401] on input "27.5" at bounding box center [865, 401] width 61 height 15
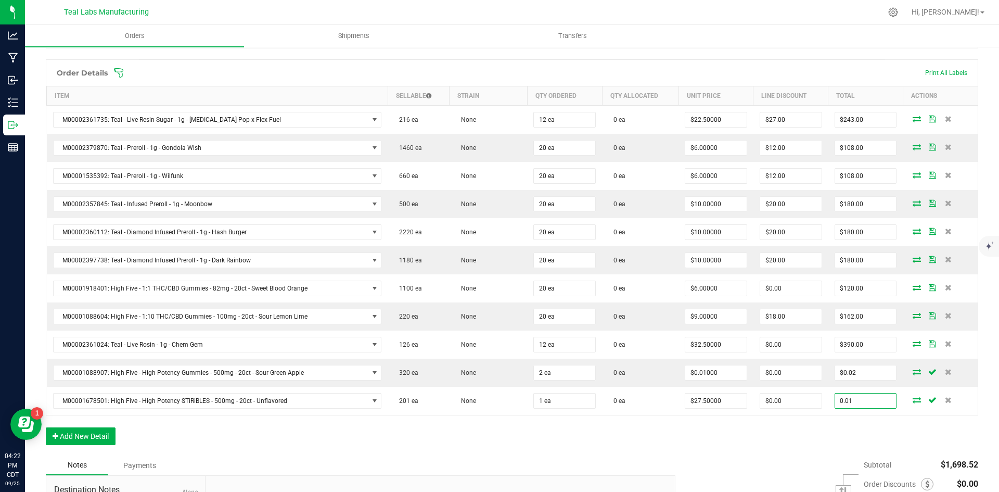
type input "0.01"
type input "$0.01000"
type input "$0.01"
click at [732, 451] on div "Order Details Print All Labels Item Sellable Strain Qty Ordered Qty Allocated U…" at bounding box center [512, 257] width 933 height 396
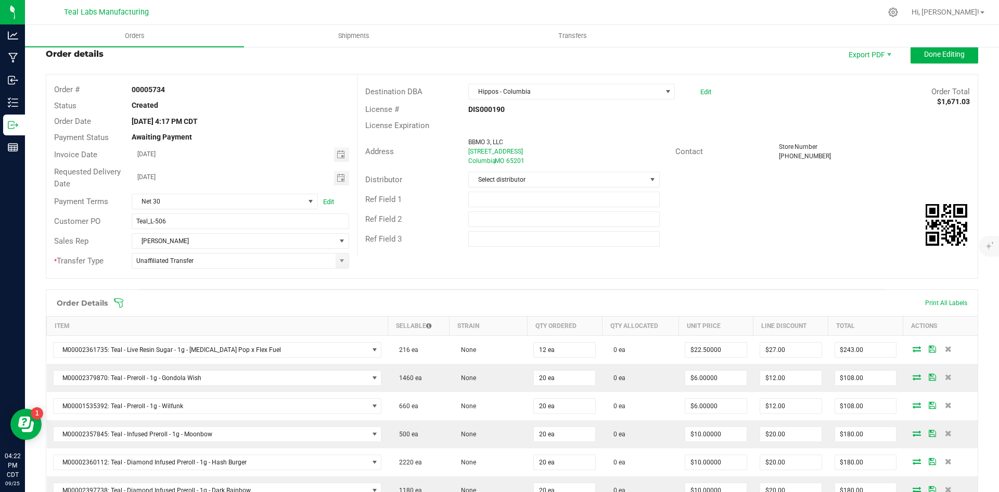
scroll to position [0, 0]
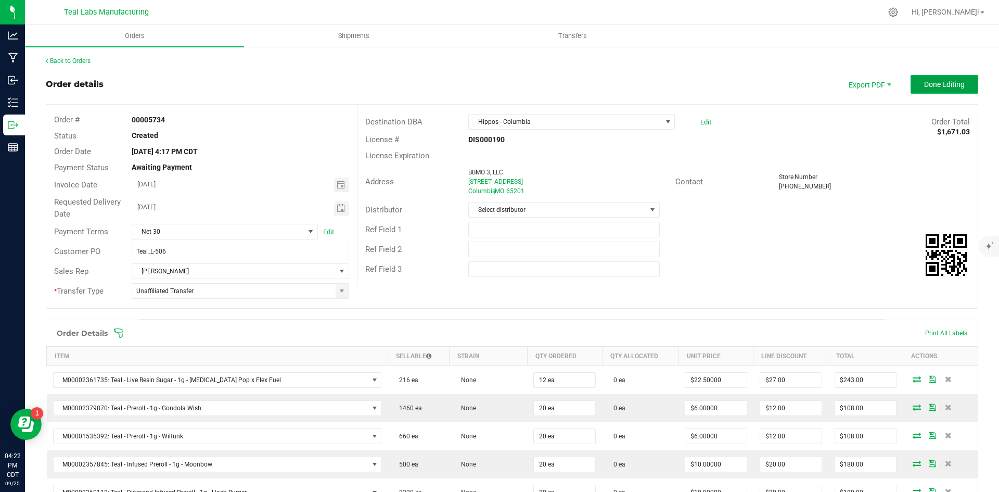
click at [953, 82] on span "Done Editing" at bounding box center [944, 84] width 41 height 8
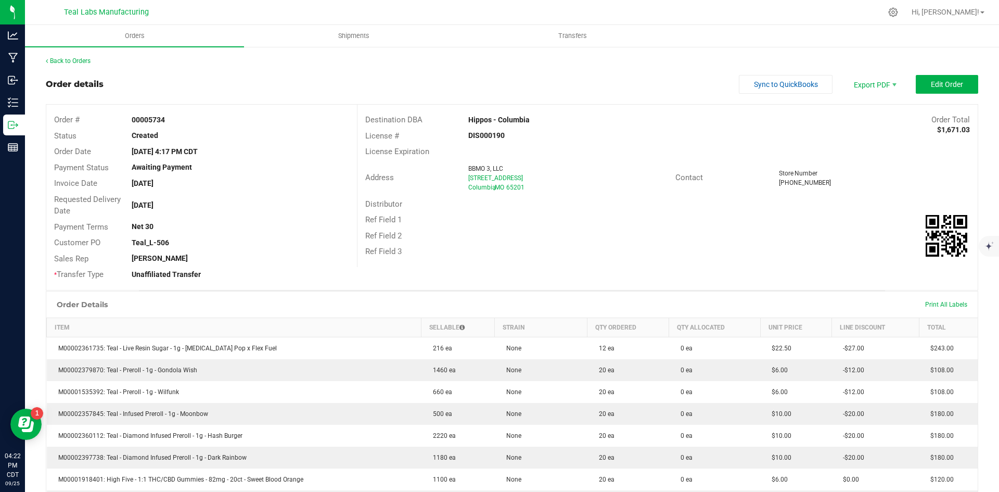
drag, startPoint x: 538, startPoint y: 118, endPoint x: 467, endPoint y: 116, distance: 70.3
click at [467, 116] on div "Hippos - Columbia" at bounding box center [590, 120] width 259 height 11
copy strong "Hippos - Columbia"
click at [878, 113] on span "Invoice PDF" at bounding box center [868, 116] width 65 height 15
click at [776, 82] on span "Sync to QuickBooks" at bounding box center [786, 84] width 64 height 8
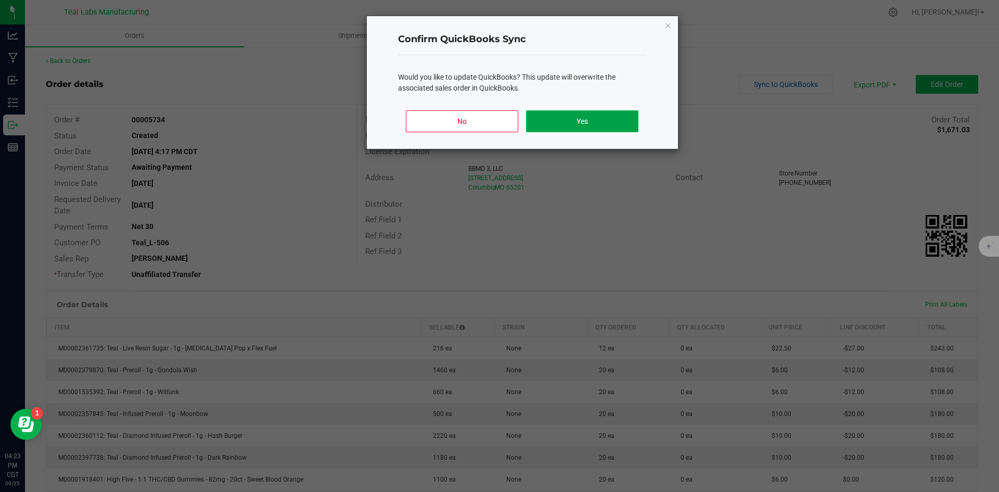
click at [610, 120] on button "Yes" at bounding box center [582, 121] width 112 height 22
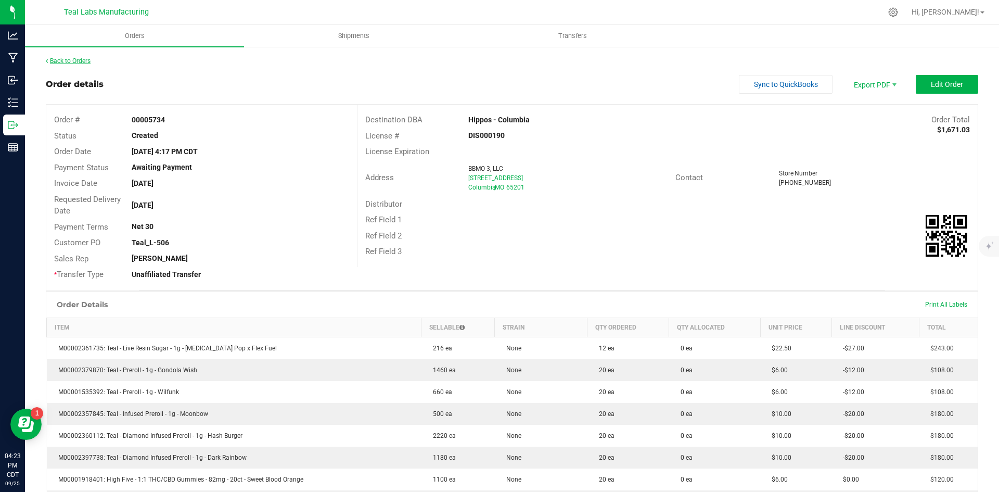
click at [78, 62] on link "Back to Orders" at bounding box center [68, 60] width 45 height 7
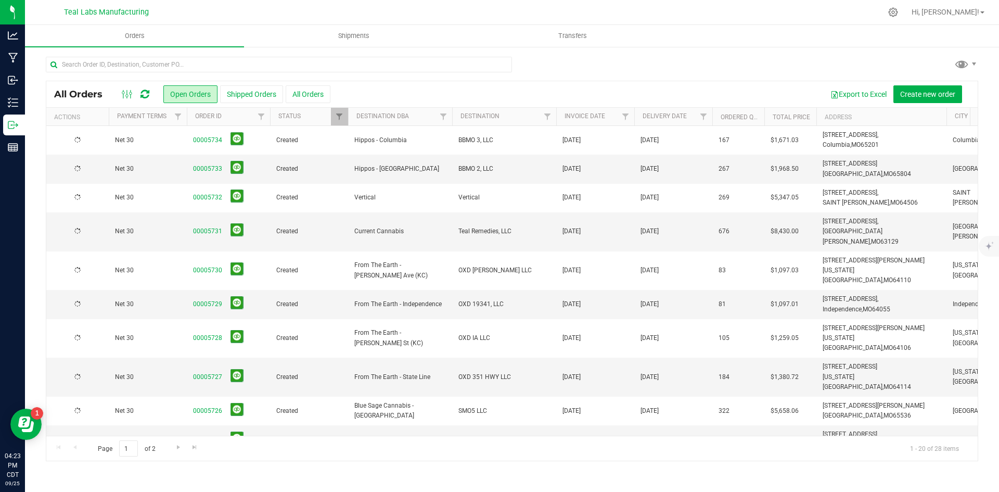
click at [590, 69] on div at bounding box center [512, 69] width 933 height 24
